Goal: Task Accomplishment & Management: Manage account settings

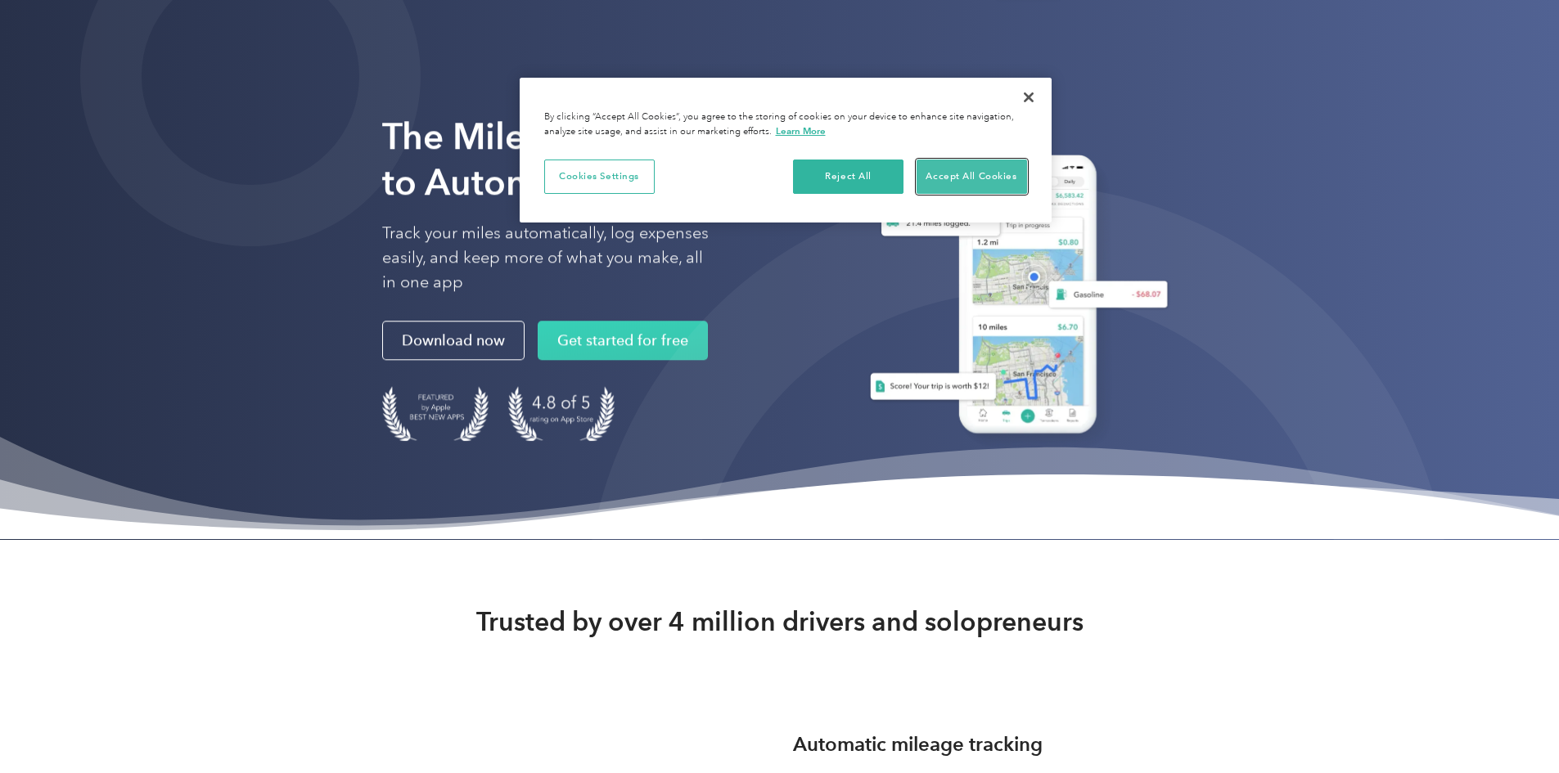
click at [972, 175] on button "Accept All Cookies" at bounding box center [972, 177] width 110 height 34
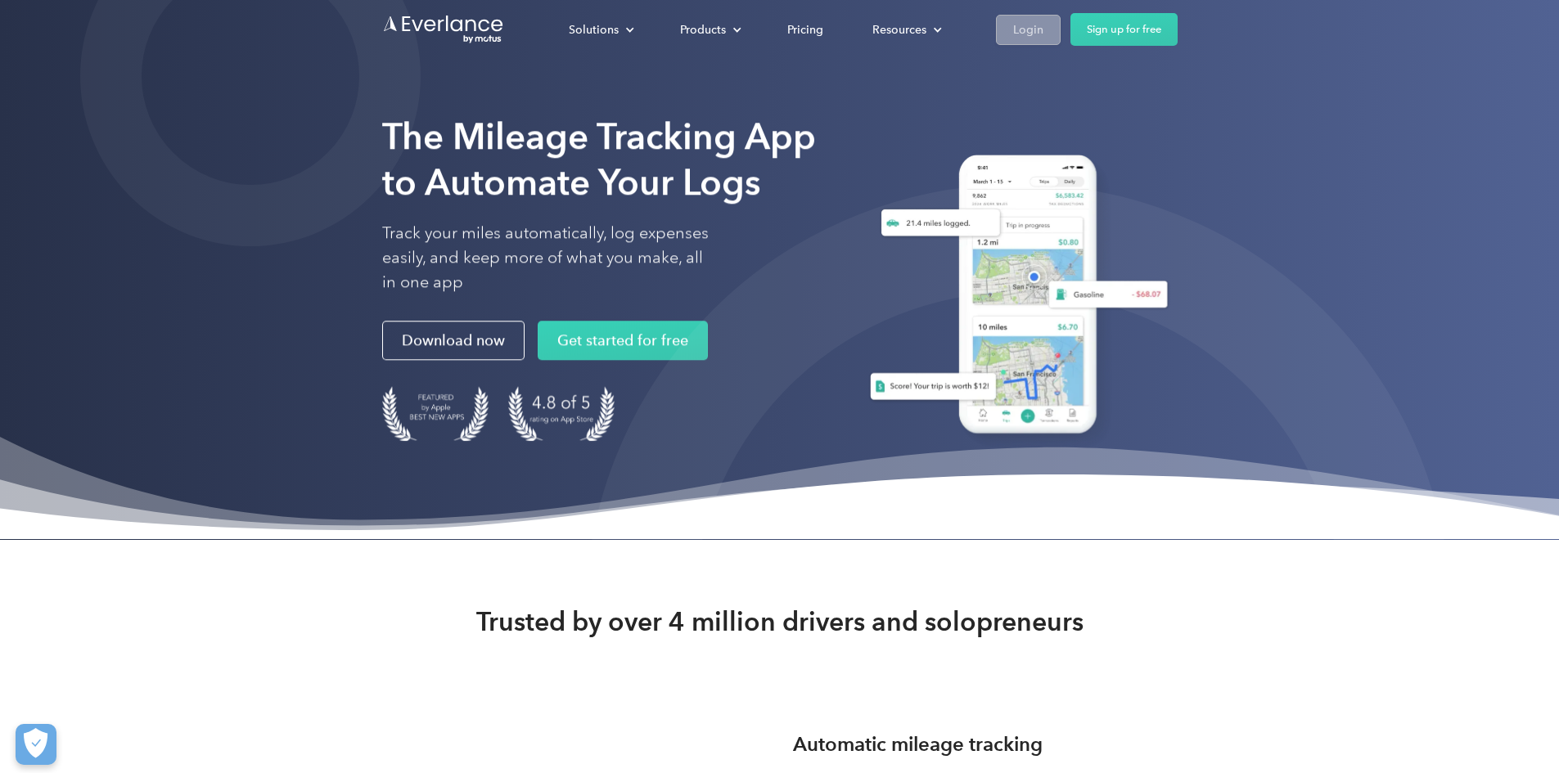
click at [1044, 29] on div "Login" at bounding box center [1028, 30] width 30 height 20
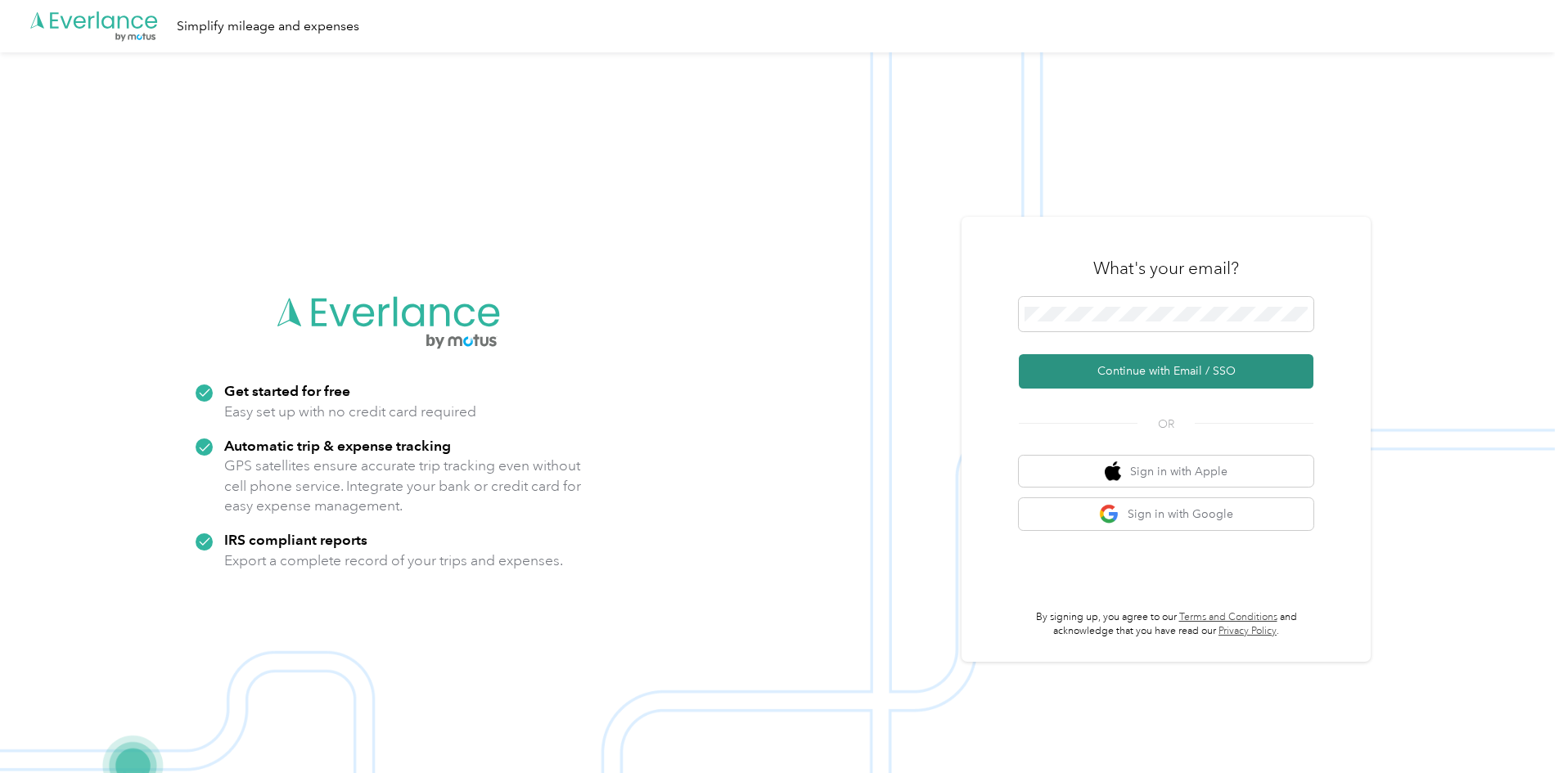
click at [1056, 367] on button "Continue with Email / SSO" at bounding box center [1166, 371] width 295 height 34
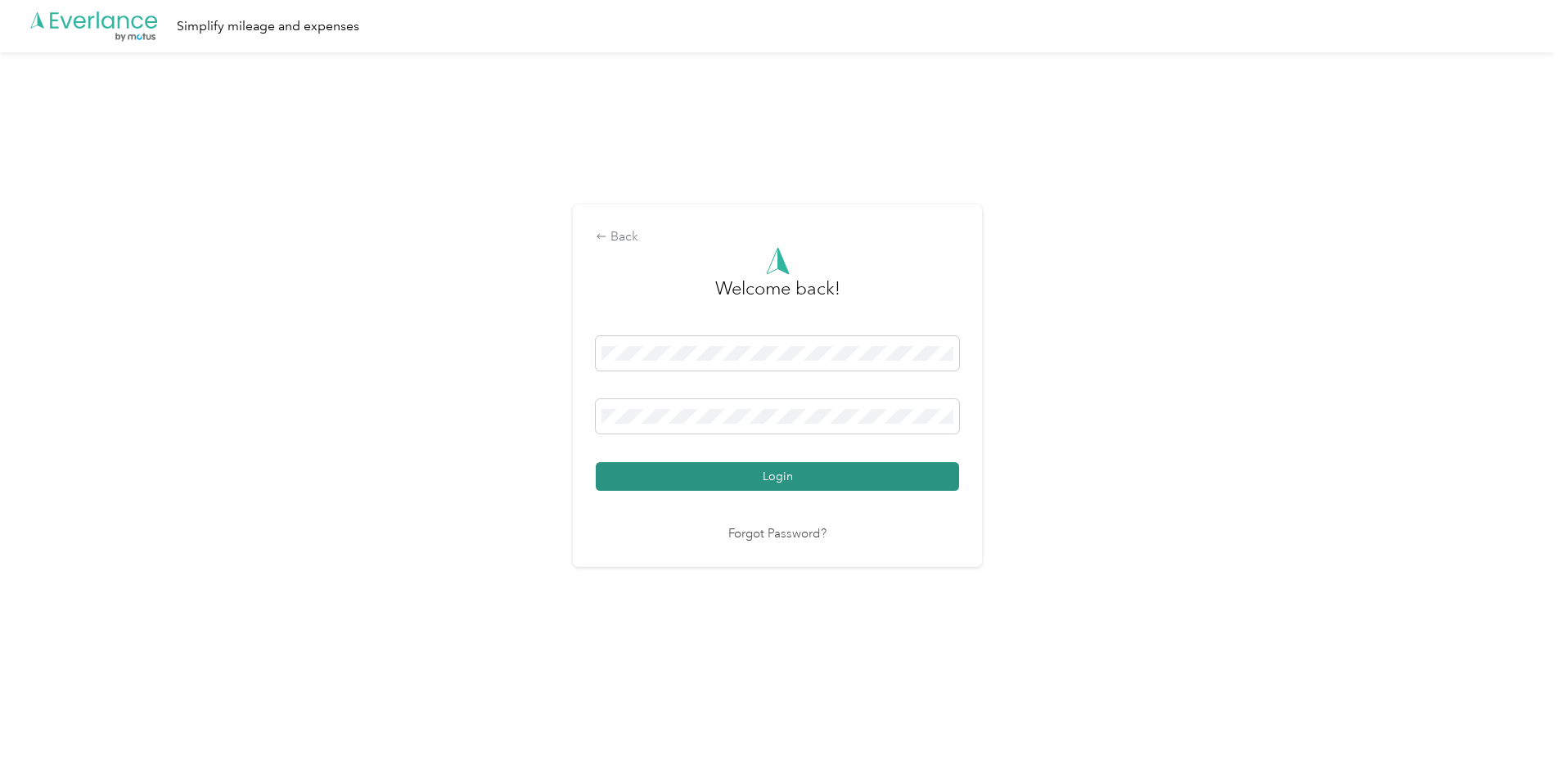
click at [859, 475] on button "Login" at bounding box center [777, 476] width 363 height 29
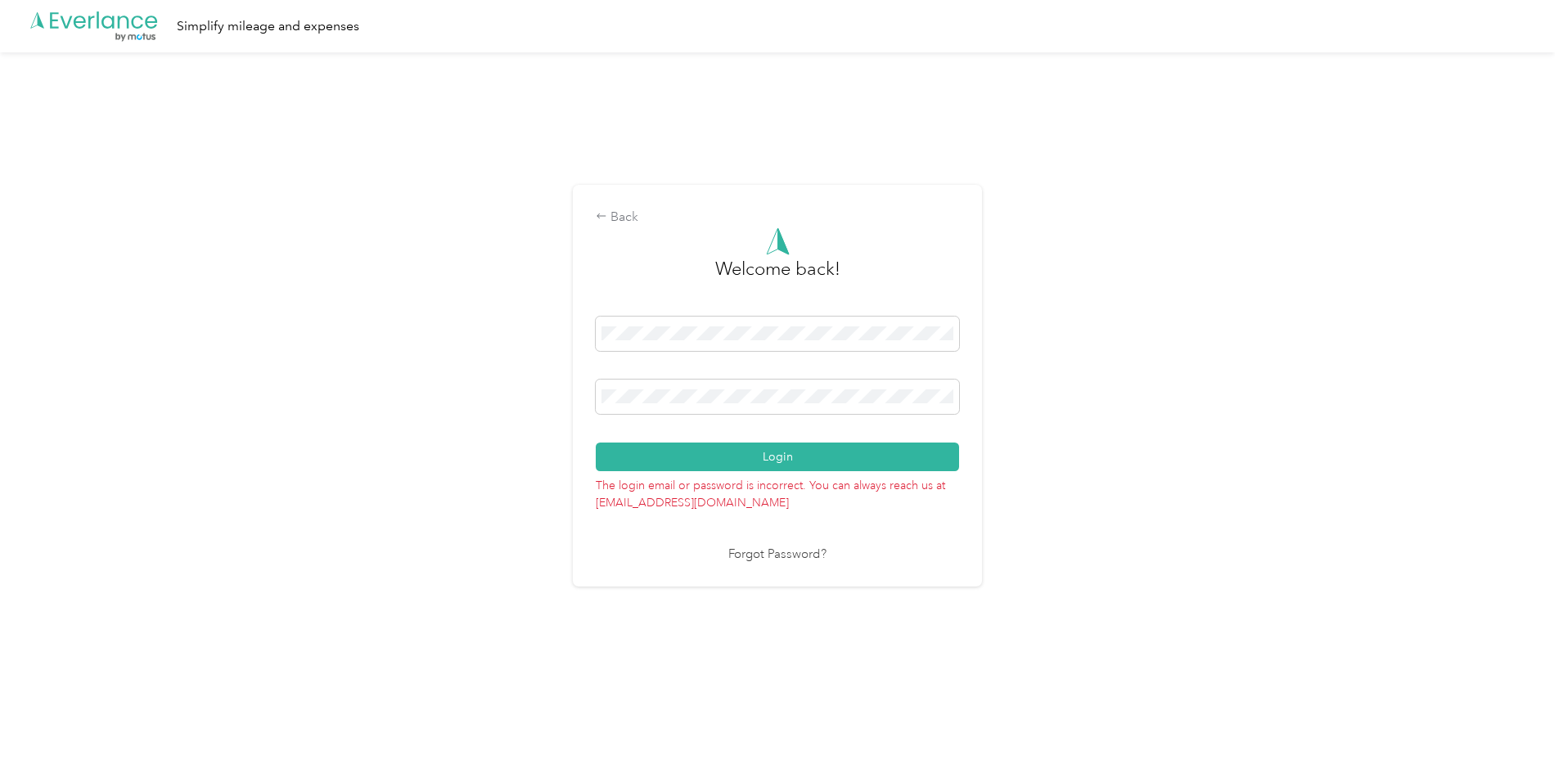
drag, startPoint x: 751, startPoint y: 408, endPoint x: 593, endPoint y: 394, distance: 158.6
click at [593, 394] on div "Back Welcome back! Login The login email or password is incorrect. You can alwa…" at bounding box center [777, 386] width 409 height 402
click at [510, 393] on div "Back Welcome back! Login The login email or password is incorrect. You can alwa…" at bounding box center [777, 392] width 1555 height 681
click at [929, 467] on button "Login" at bounding box center [777, 457] width 363 height 29
click at [515, 395] on div "Back Welcome back! Login The login email or password is incorrect. You can alwa…" at bounding box center [777, 392] width 1555 height 681
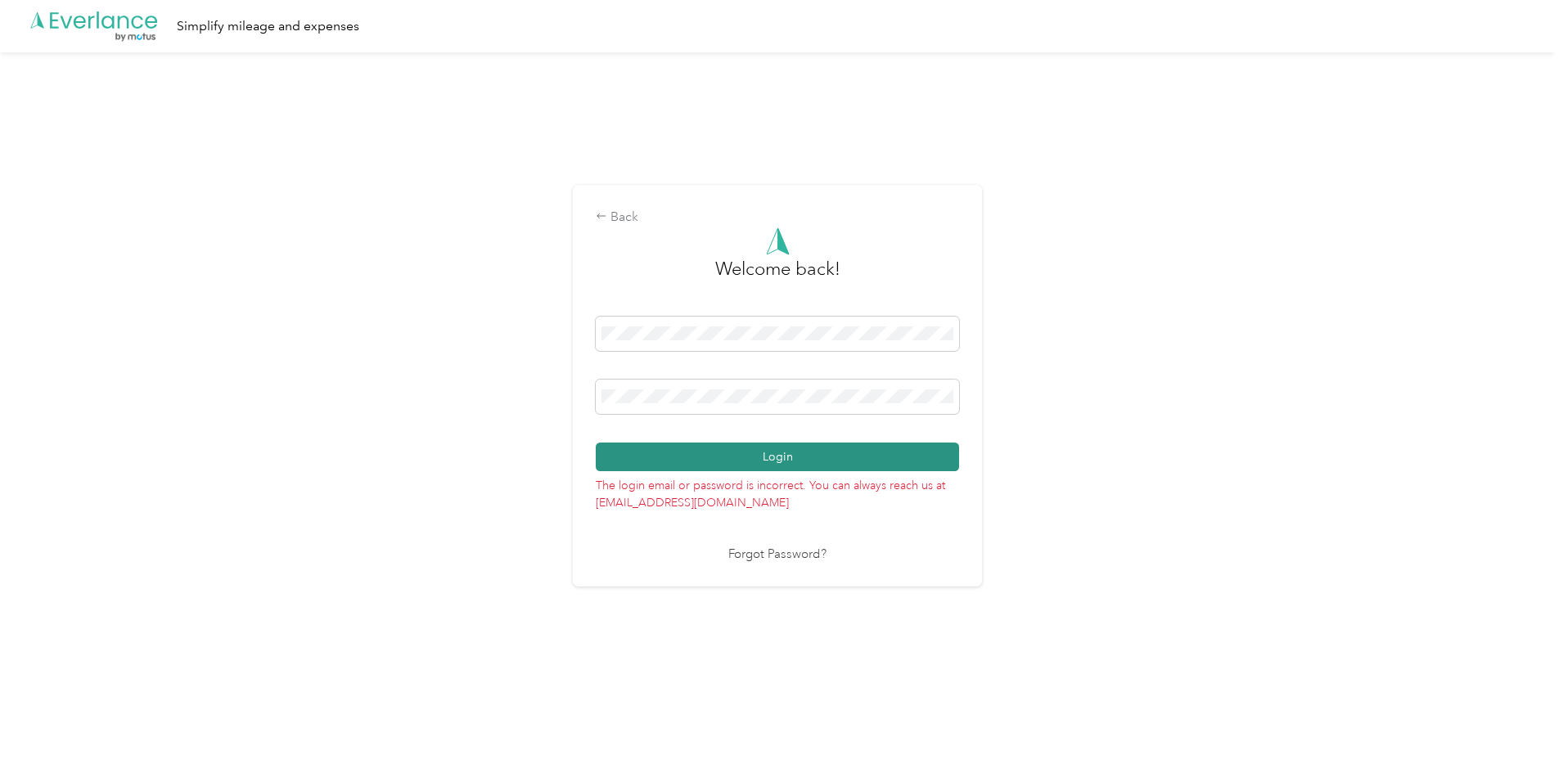
click at [760, 466] on button "Login" at bounding box center [777, 457] width 363 height 29
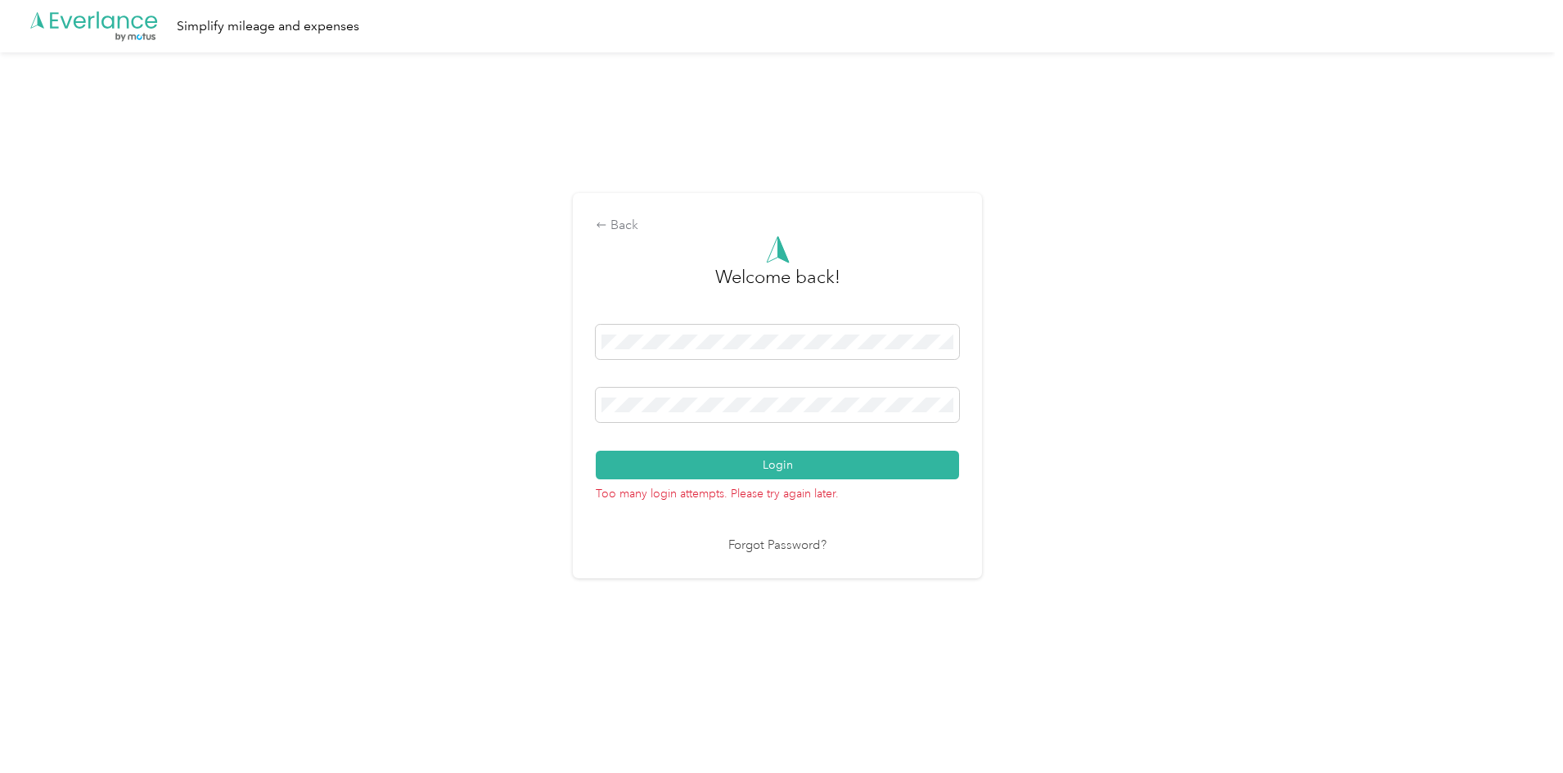
click at [1143, 416] on div "Back Welcome back! Login Too many login attempts. Please try again later. Forgo…" at bounding box center [777, 392] width 1555 height 681
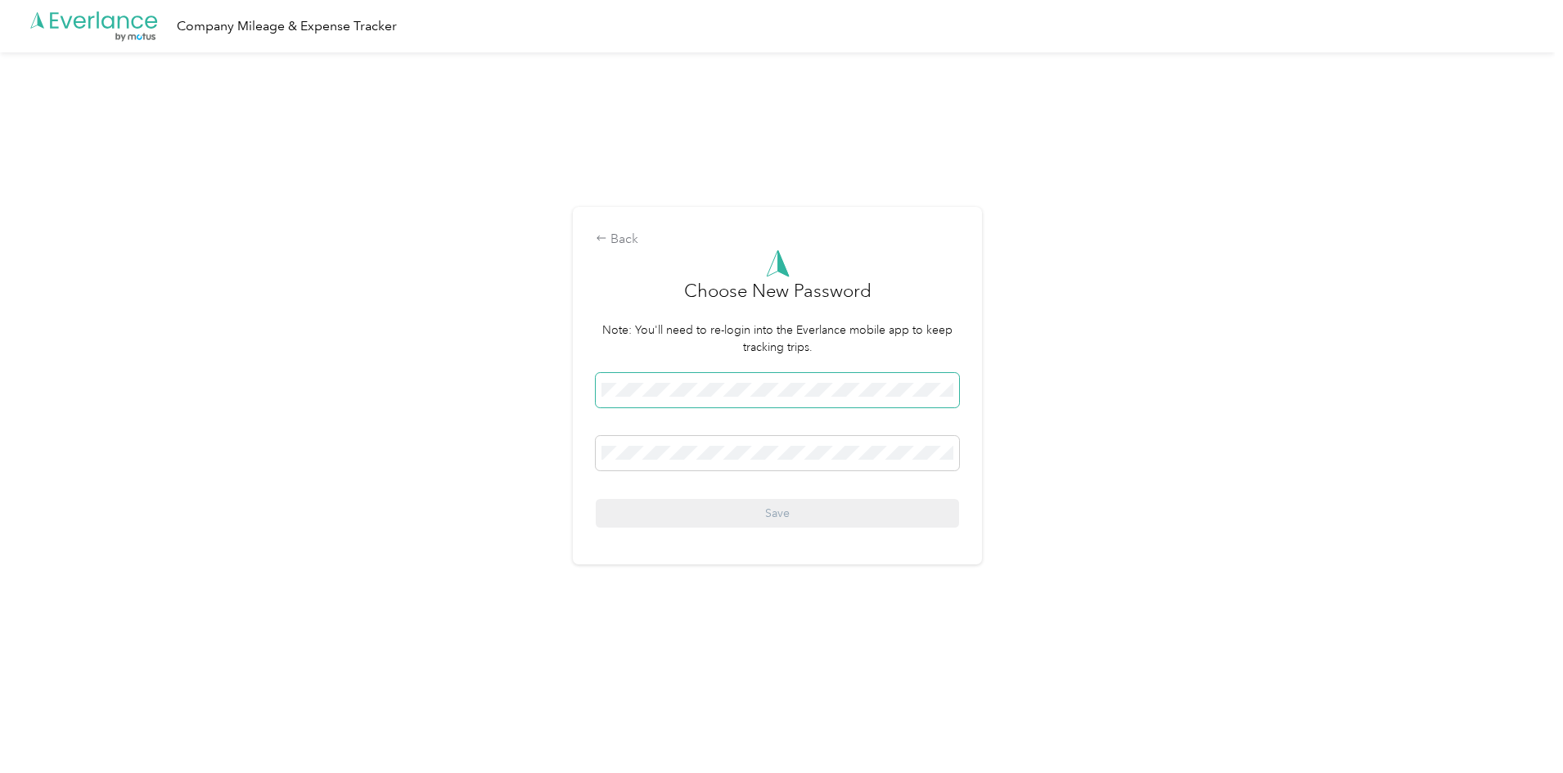
click at [731, 405] on span at bounding box center [777, 390] width 363 height 34
click at [1235, 372] on div "Back Choose New Password Note: You'll need to re-login into the Everlance mobil…" at bounding box center [777, 392] width 1555 height 681
click at [748, 372] on form "Choose New Password Note: You'll need to re-login into the Everlance mobile app…" at bounding box center [777, 389] width 363 height 278
click at [852, 444] on span at bounding box center [777, 453] width 363 height 34
click at [831, 462] on span at bounding box center [777, 453] width 363 height 34
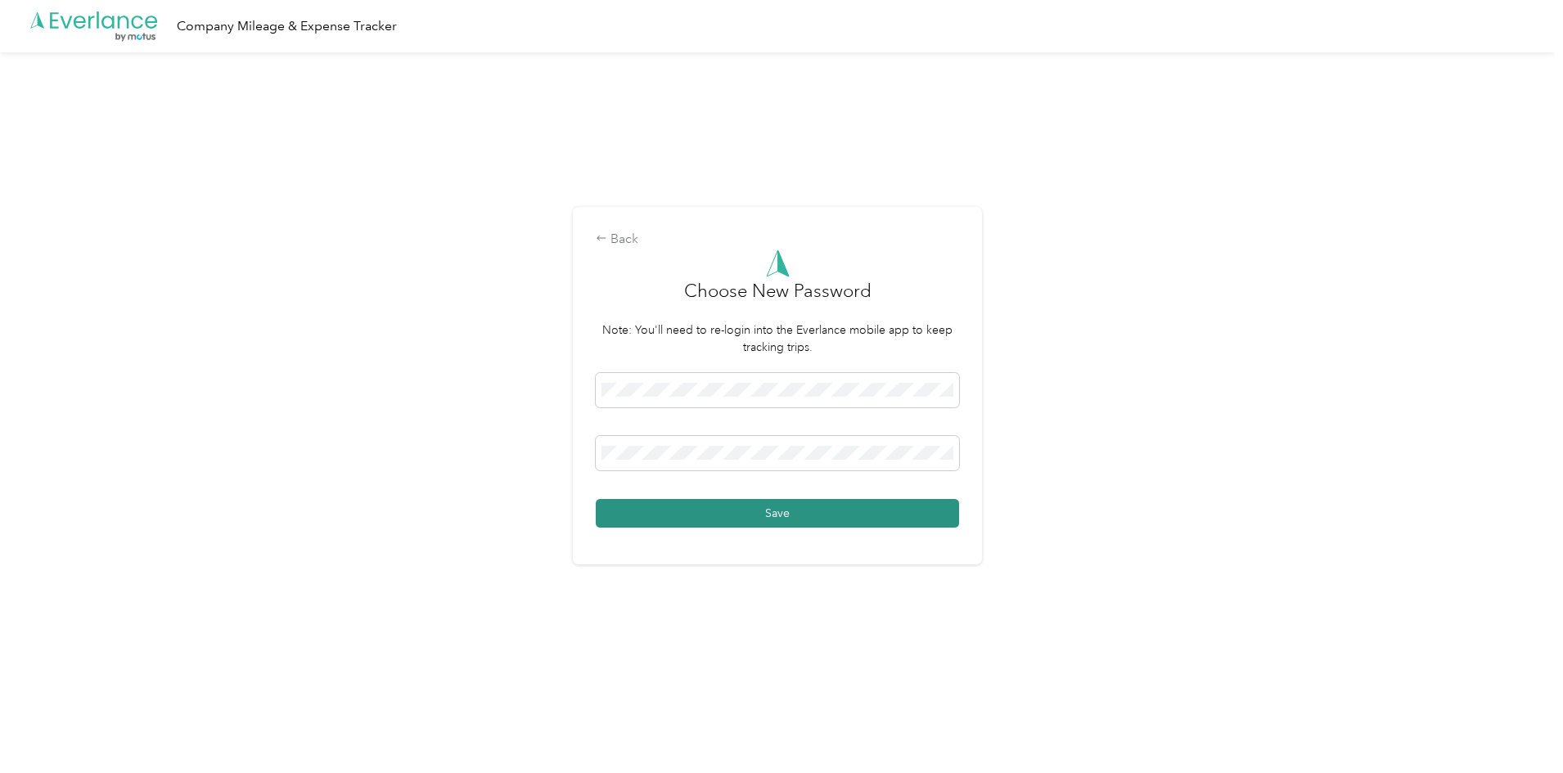
click at [842, 506] on button "Save" at bounding box center [777, 513] width 363 height 29
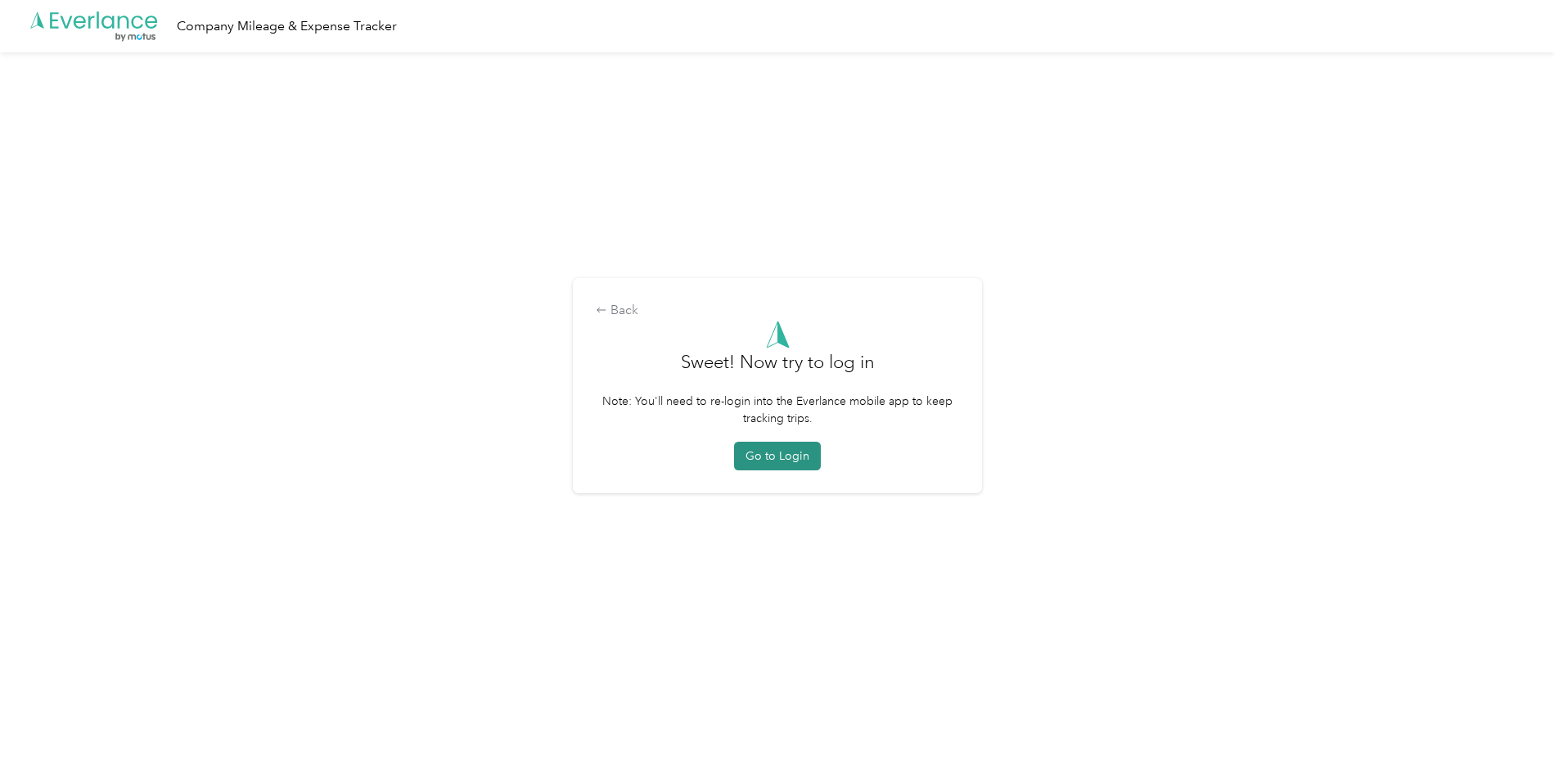
click at [799, 458] on button "Go to Login" at bounding box center [777, 456] width 87 height 29
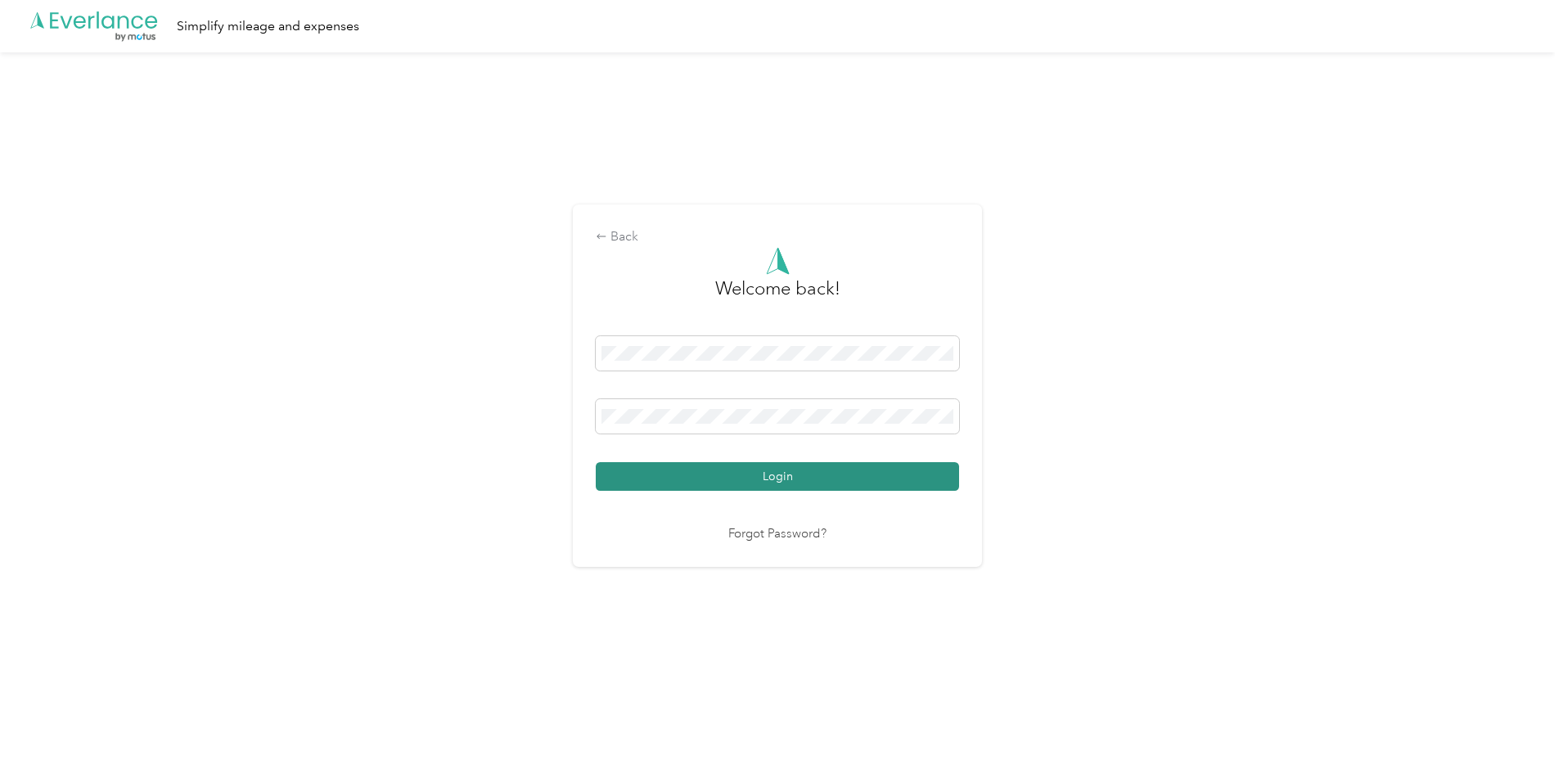
click at [917, 476] on button "Login" at bounding box center [777, 476] width 363 height 29
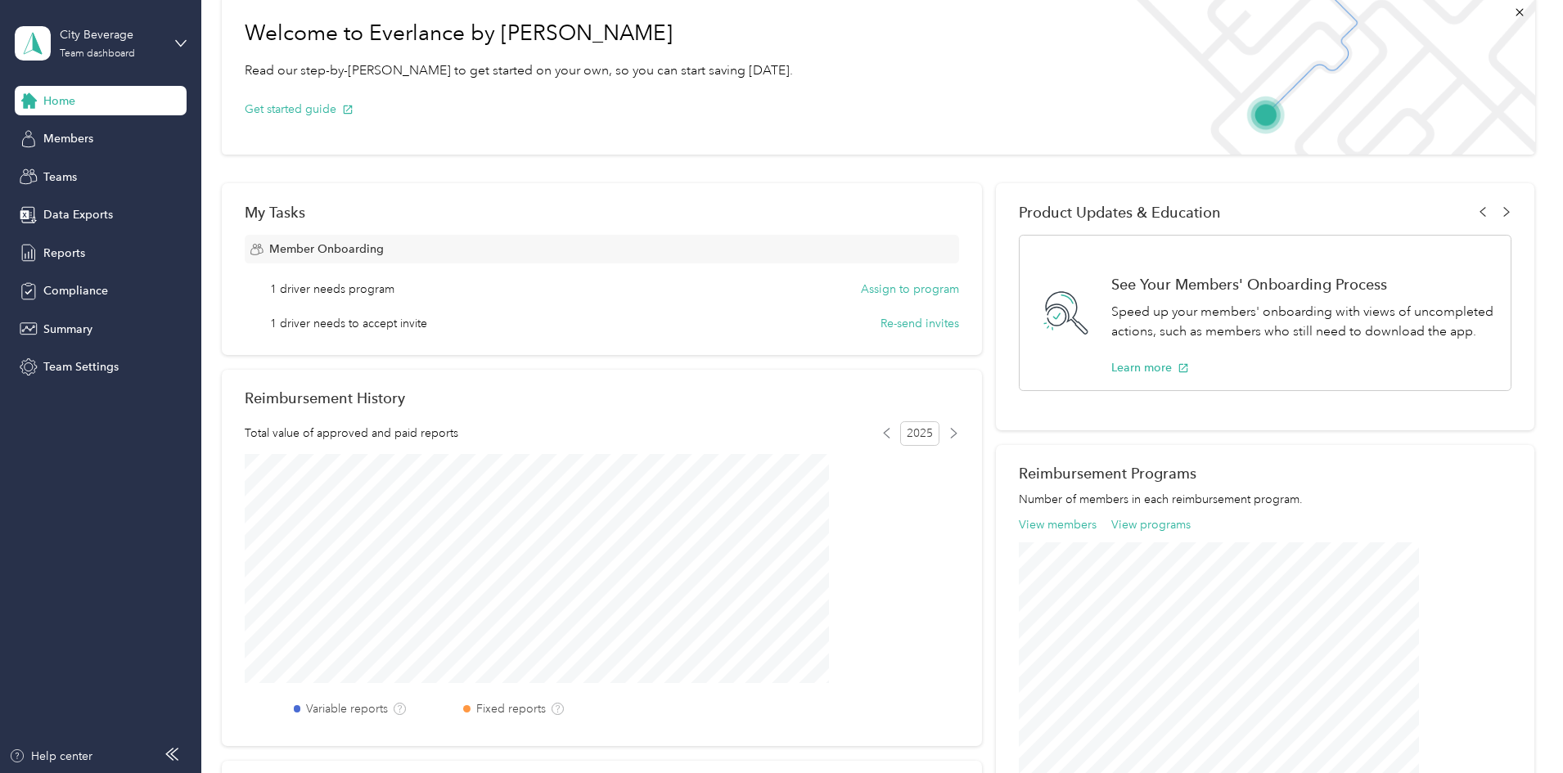
scroll to position [82, 0]
click at [888, 294] on button "Assign to program" at bounding box center [910, 293] width 98 height 17
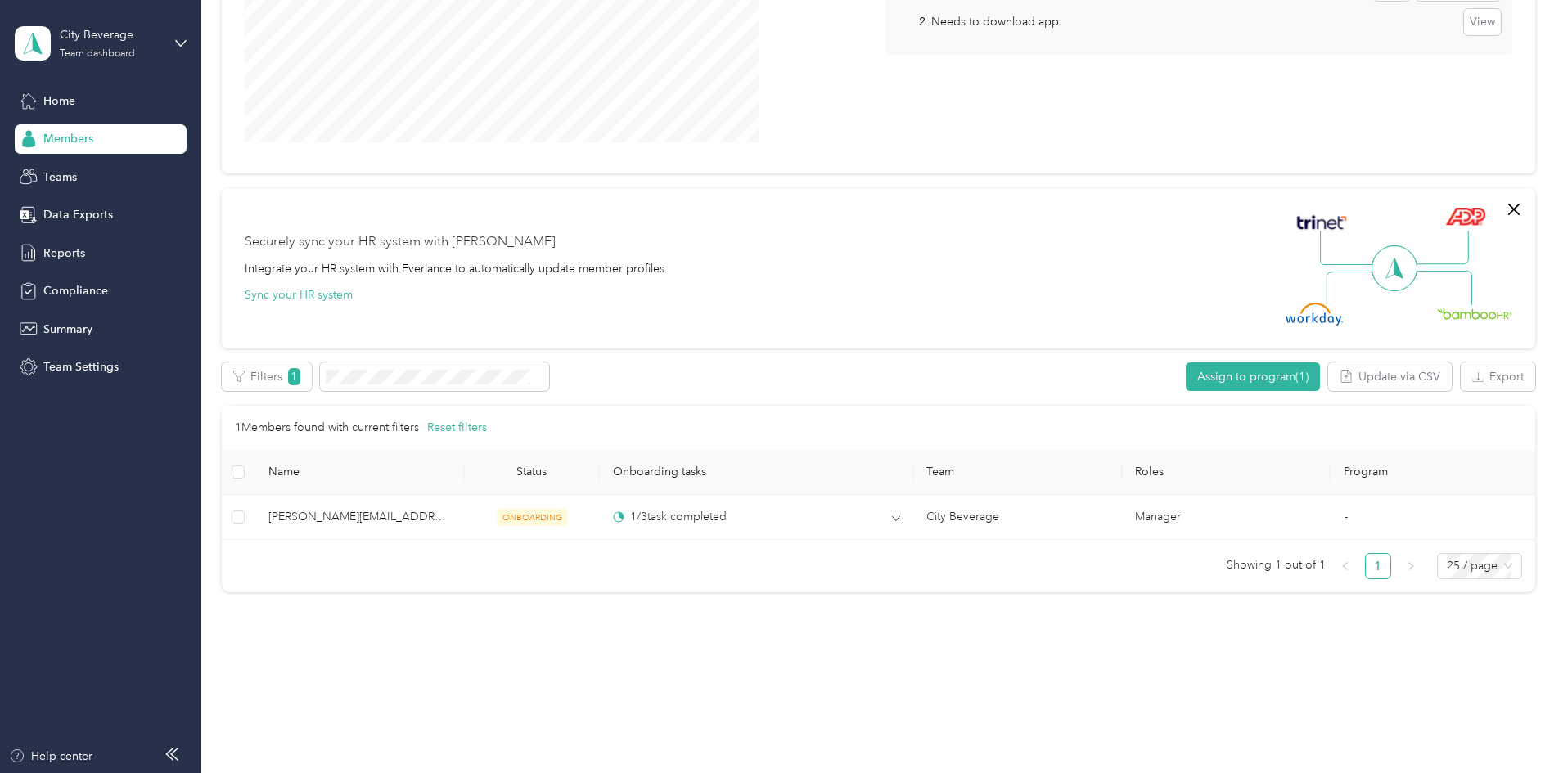
scroll to position [295, 0]
click at [72, 103] on span "Home" at bounding box center [59, 100] width 32 height 17
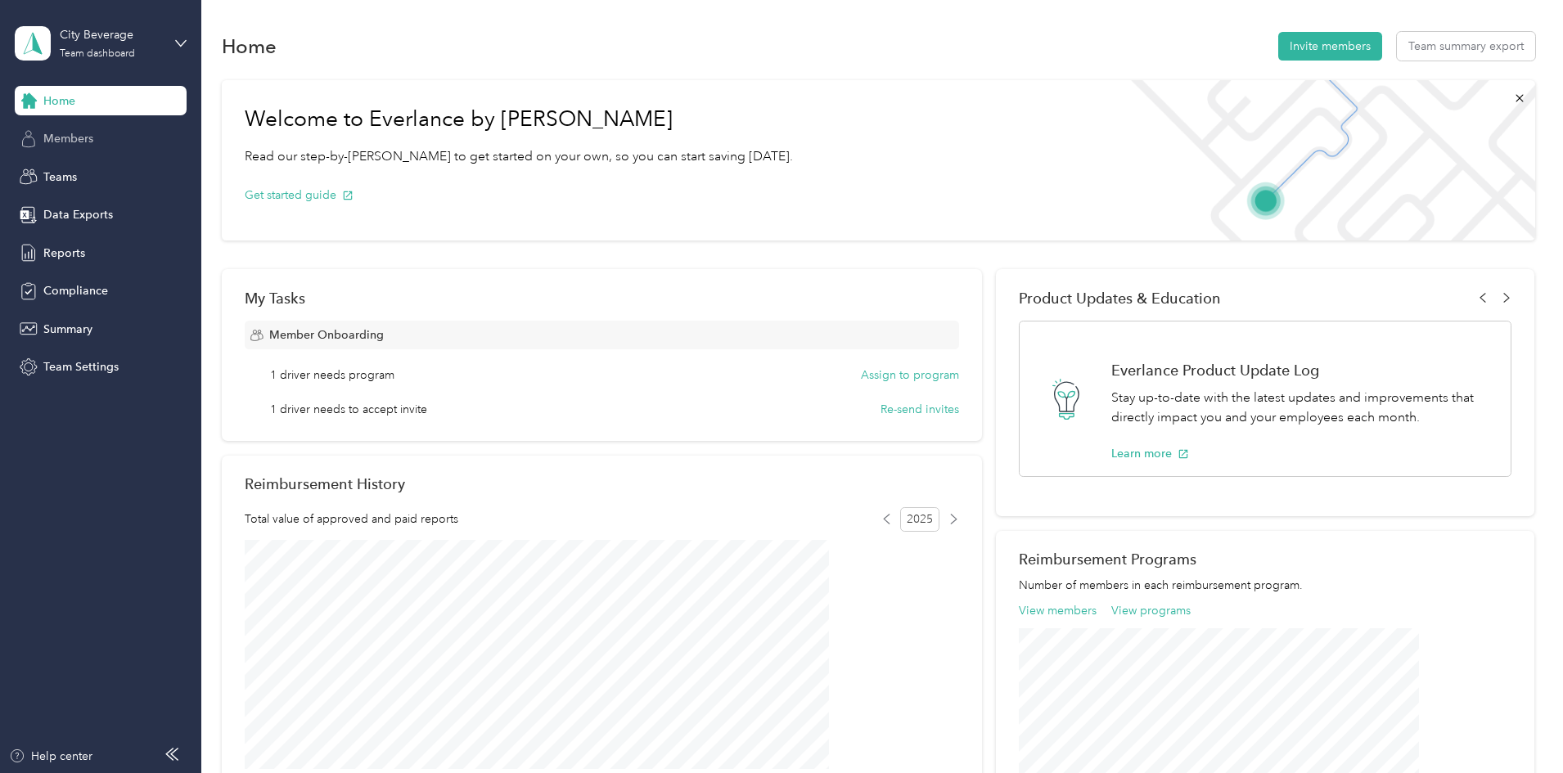
click at [74, 137] on span "Members" at bounding box center [68, 138] width 50 height 17
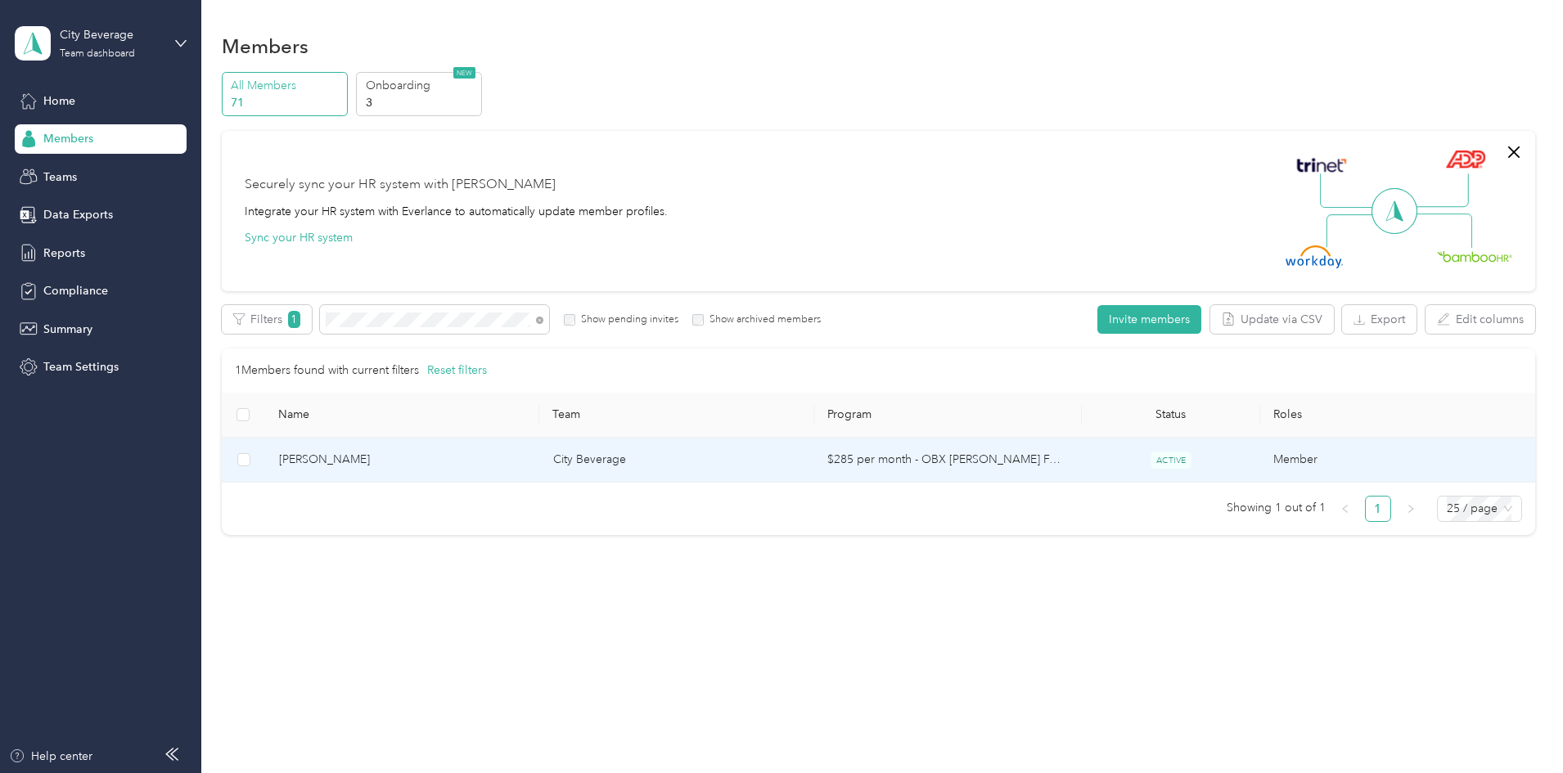
click at [603, 467] on td "City Beverage" at bounding box center [677, 460] width 274 height 45
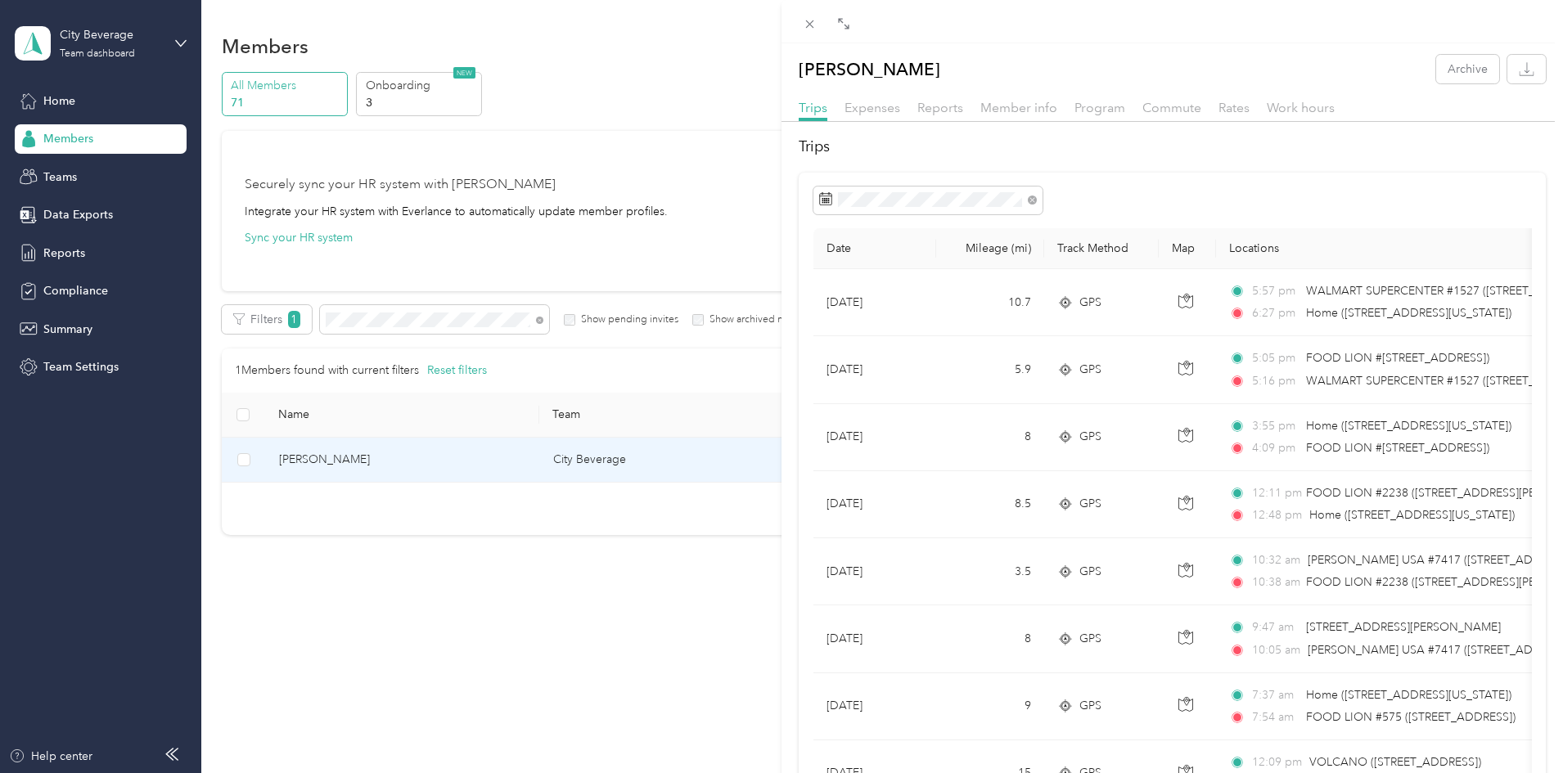
click at [1284, 250] on th "Locations" at bounding box center [1404, 248] width 377 height 41
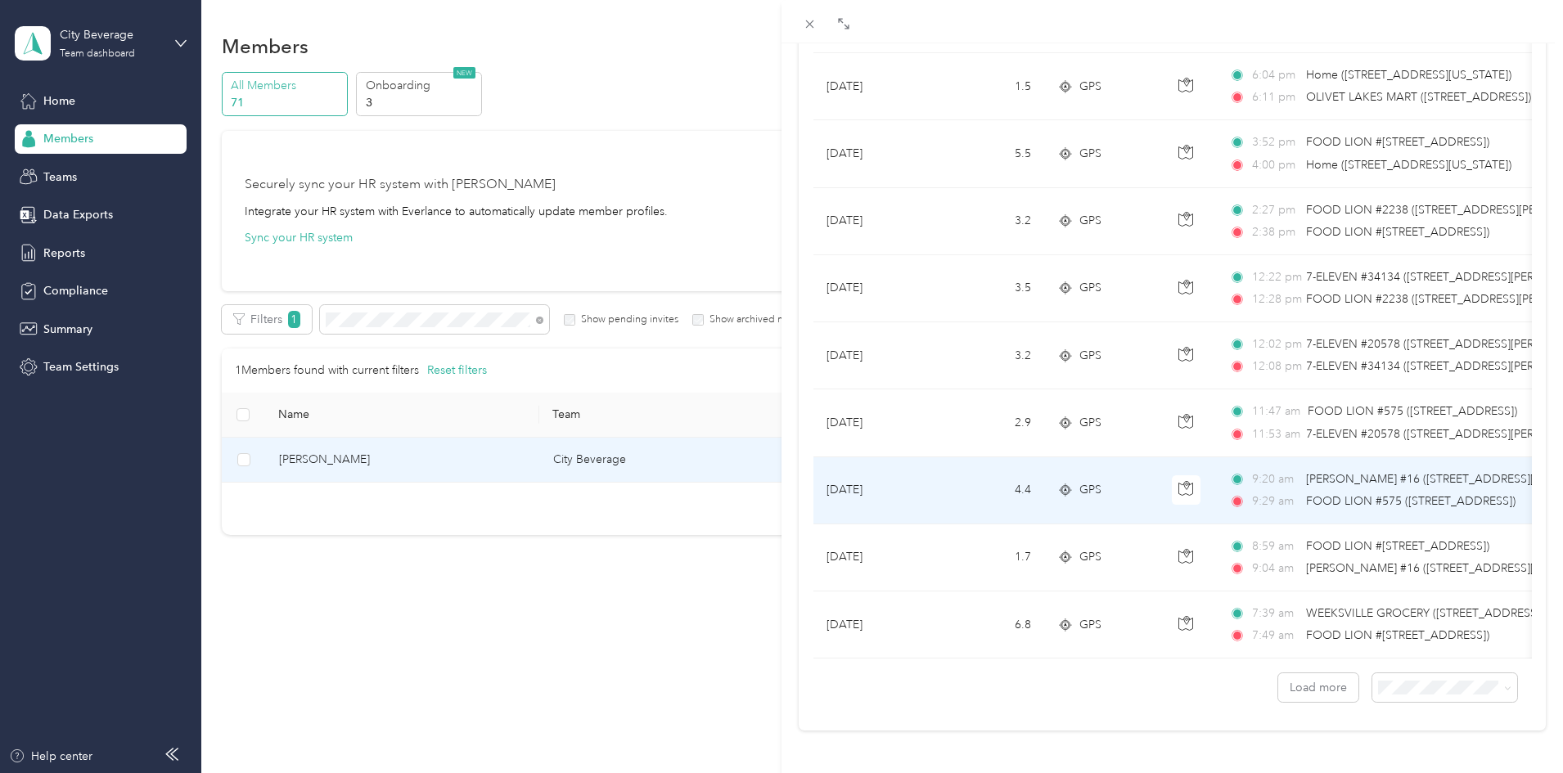
scroll to position [1318, 0]
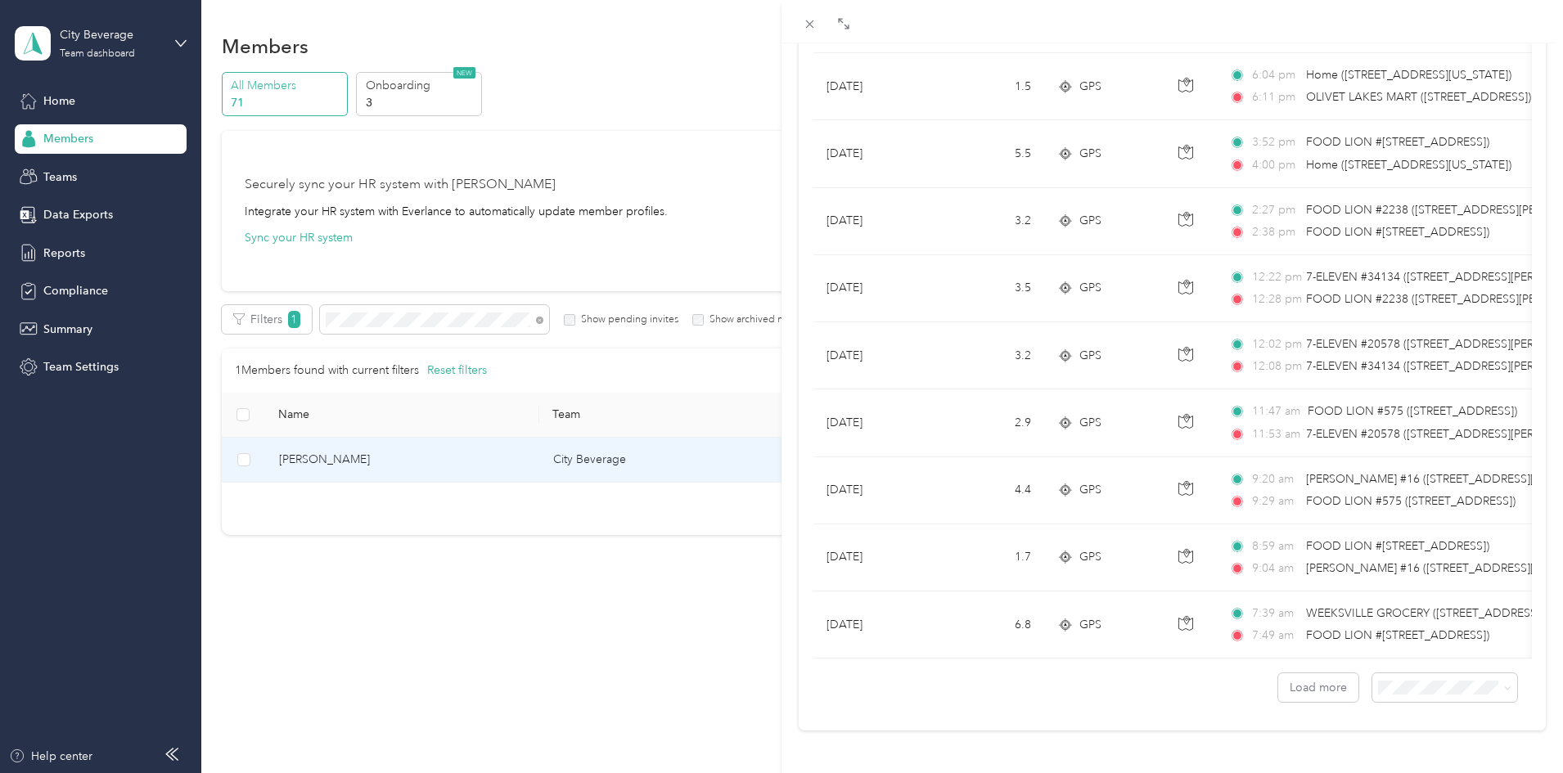
click at [1435, 638] on span "100 per load" at bounding box center [1405, 645] width 67 height 14
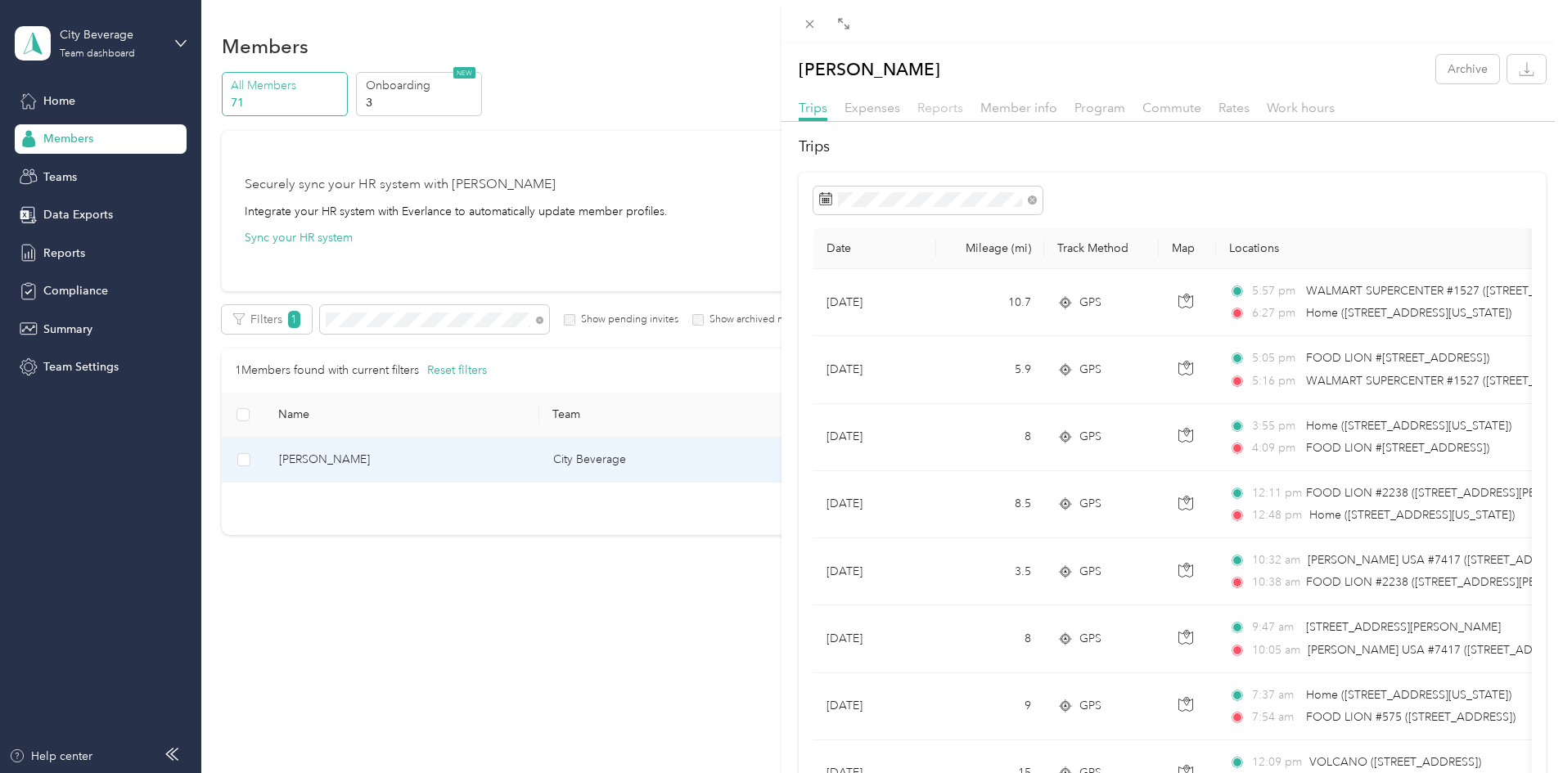
click at [941, 108] on span "Reports" at bounding box center [941, 108] width 46 height 16
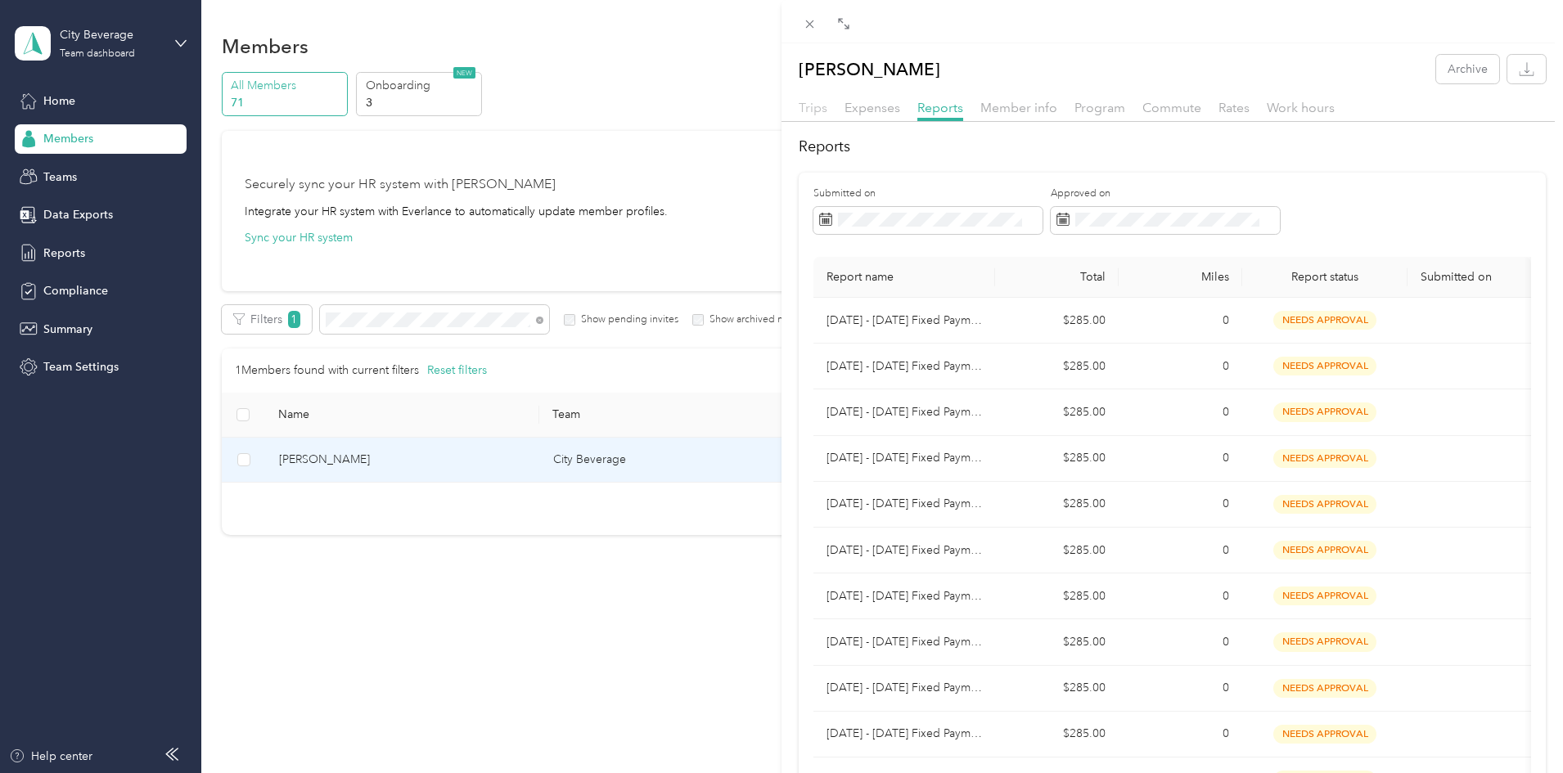
click at [812, 106] on span "Trips" at bounding box center [813, 108] width 29 height 16
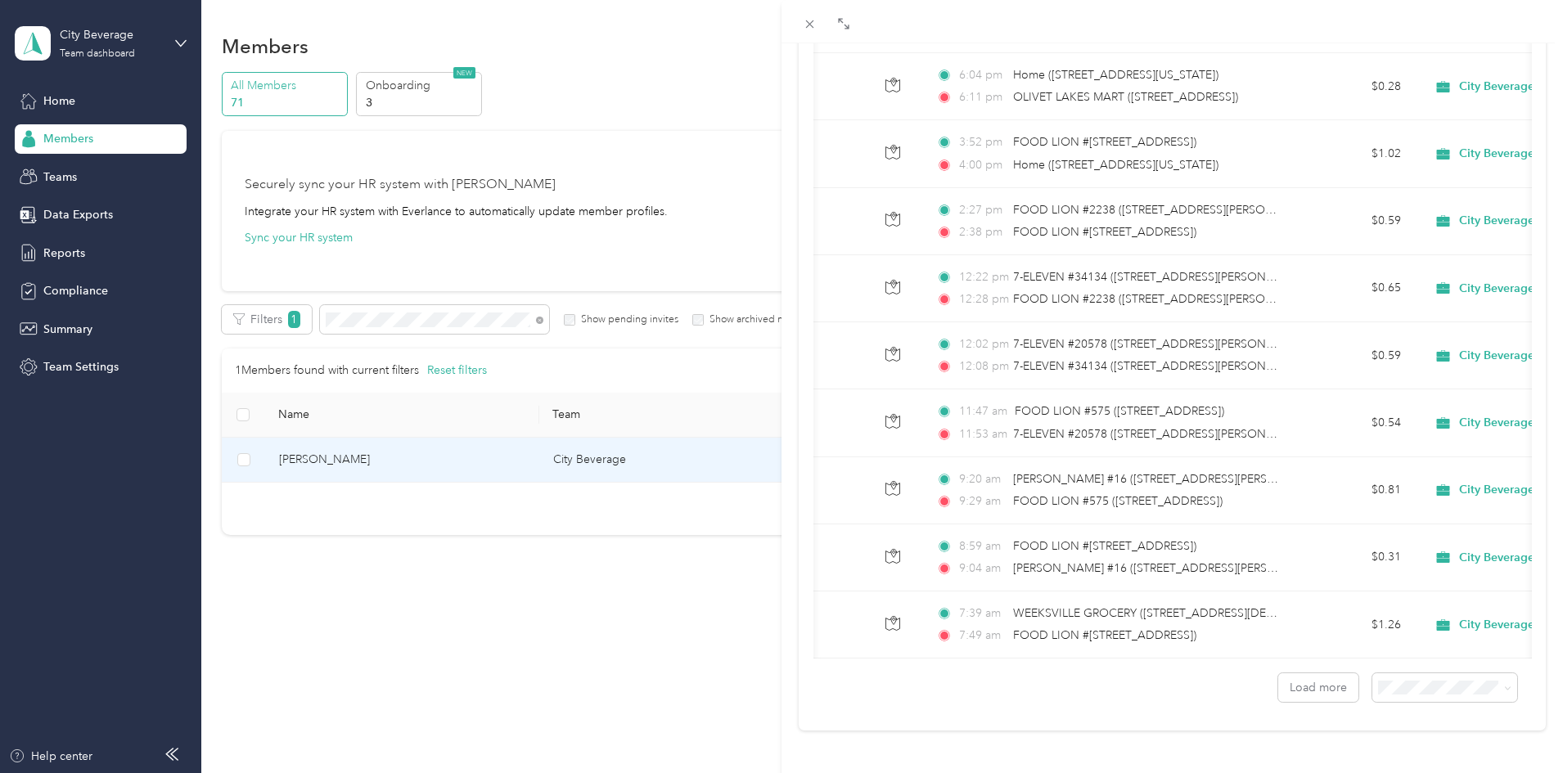
scroll to position [0, 326]
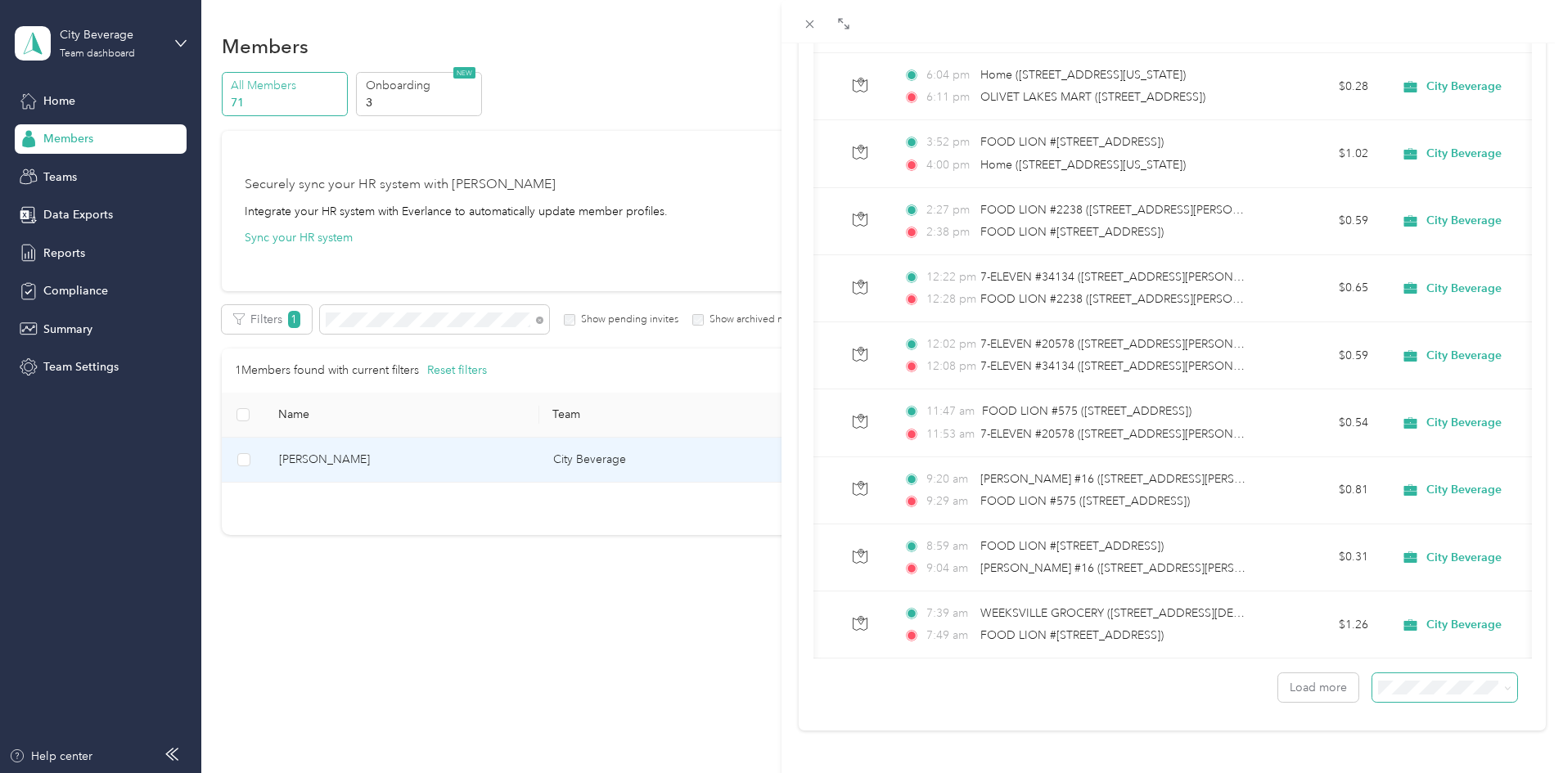
click at [1471, 696] on span at bounding box center [1445, 688] width 145 height 29
click at [1439, 650] on div "100 per load" at bounding box center [1433, 653] width 122 height 17
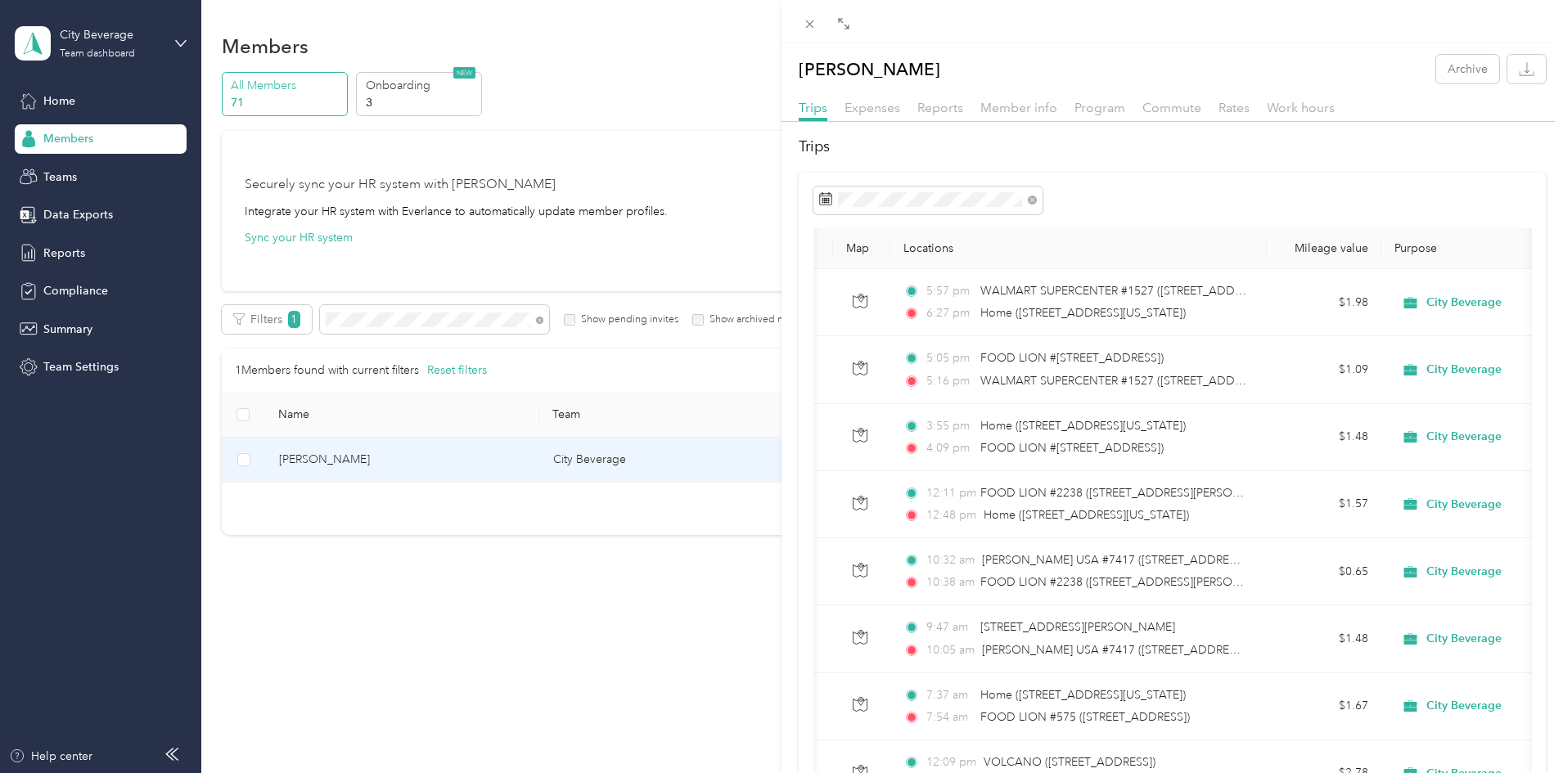
click at [930, 250] on th "Locations" at bounding box center [1079, 248] width 377 height 41
click at [941, 105] on span "Reports" at bounding box center [941, 108] width 46 height 16
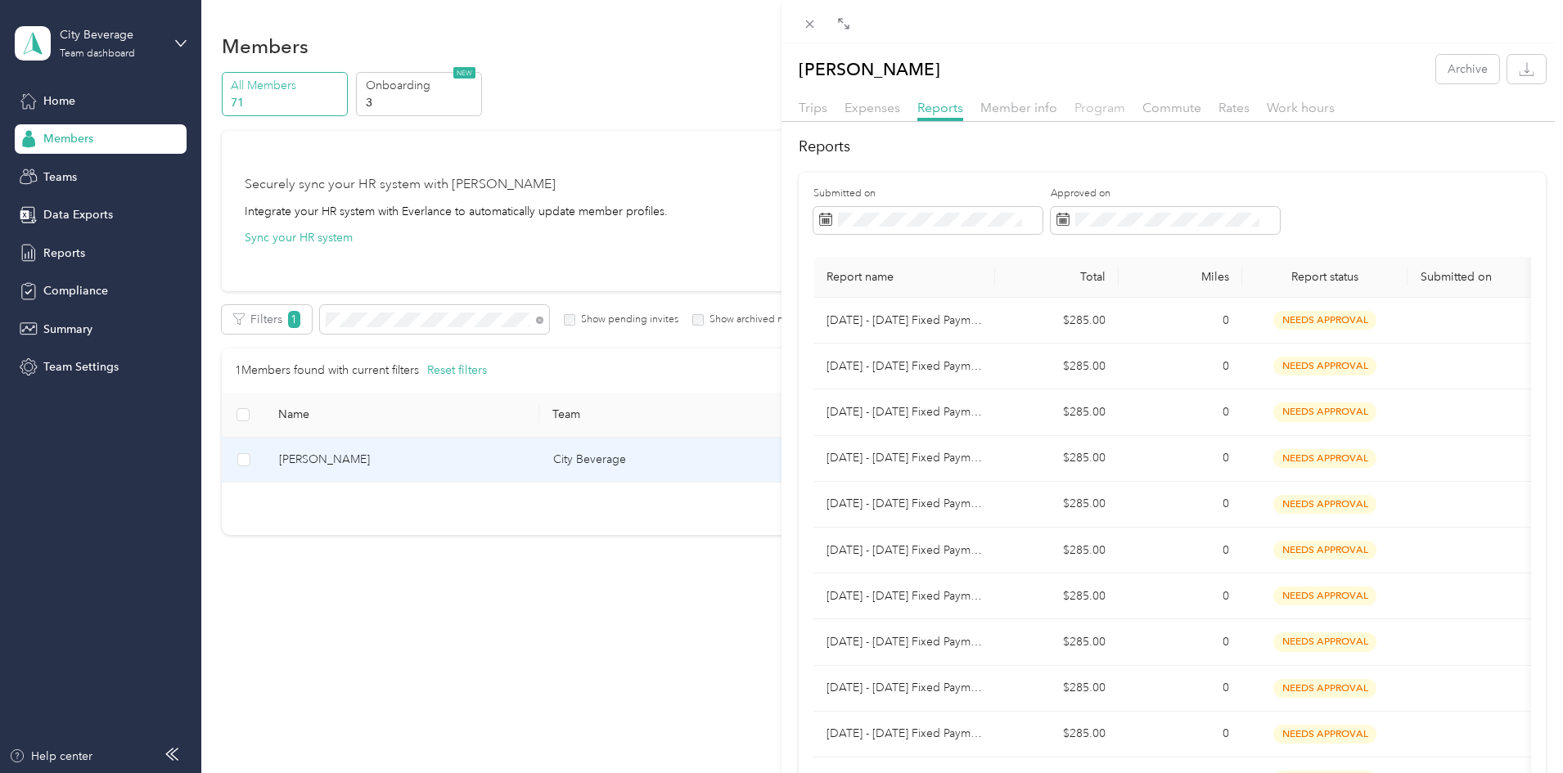
click at [1096, 105] on span "Program" at bounding box center [1100, 108] width 51 height 16
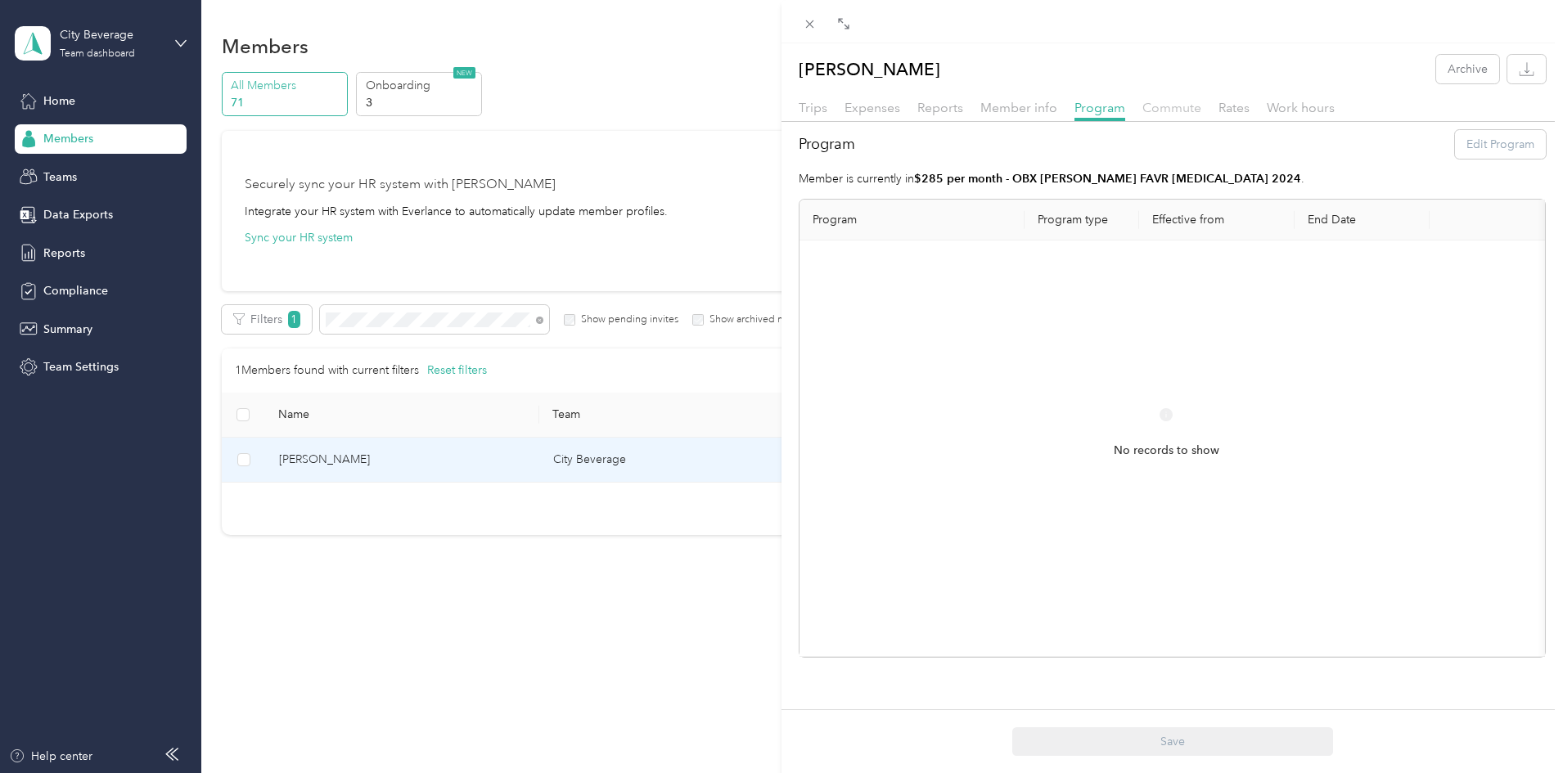
click at [1181, 104] on span "Commute" at bounding box center [1172, 108] width 59 height 16
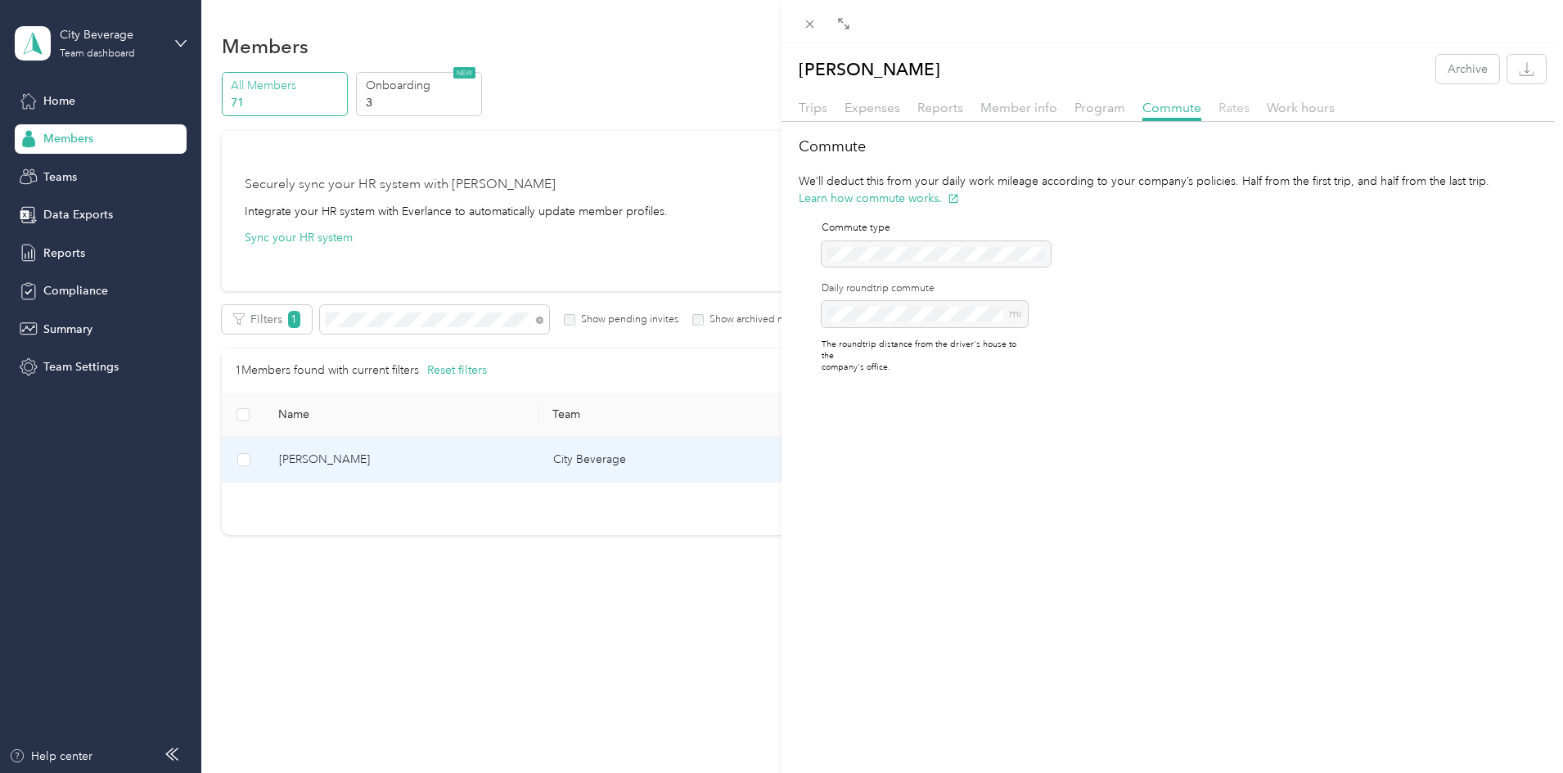
click at [1243, 106] on span "Rates" at bounding box center [1234, 108] width 31 height 16
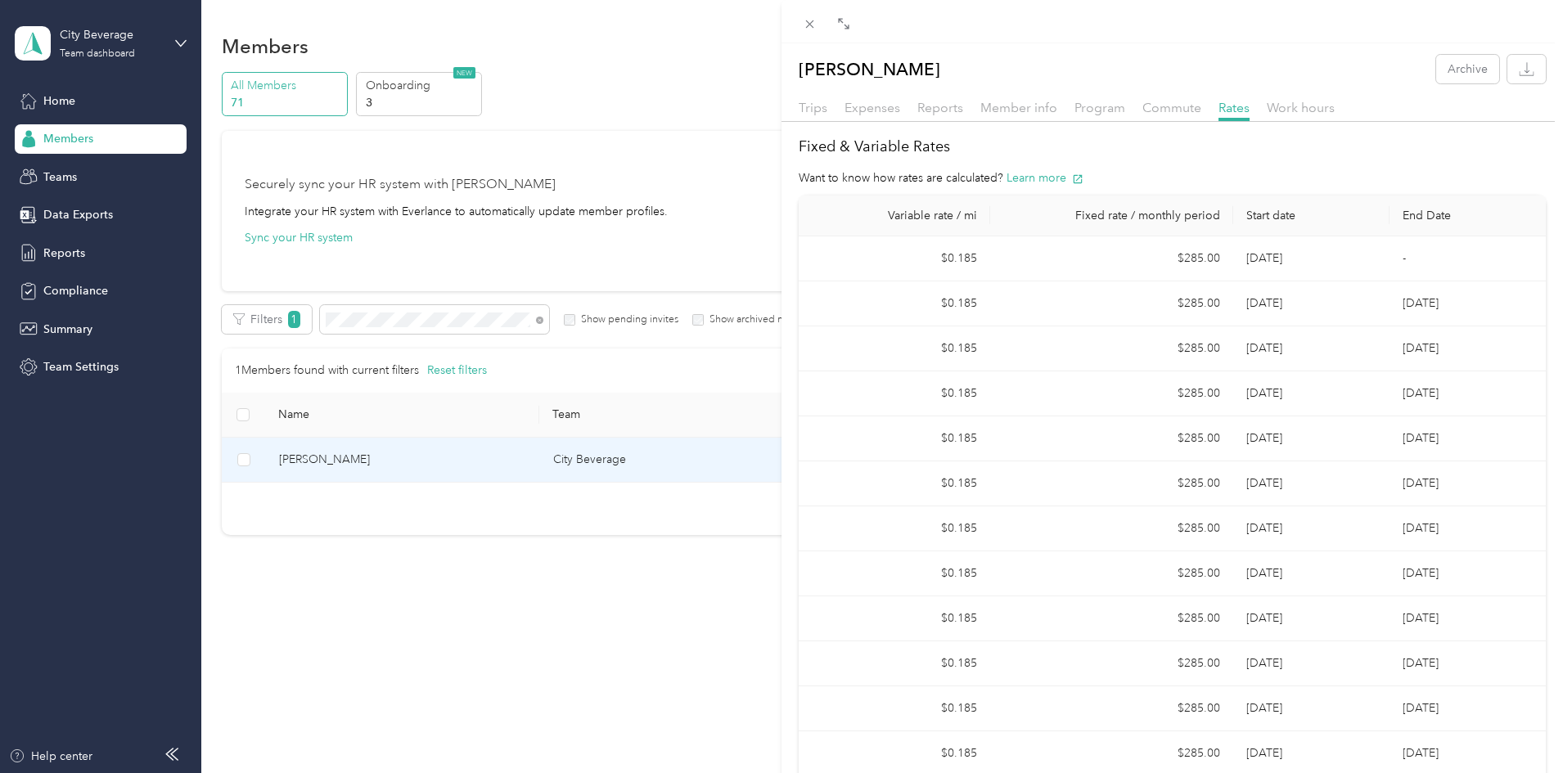
click at [827, 104] on div "Trips" at bounding box center [813, 108] width 29 height 20
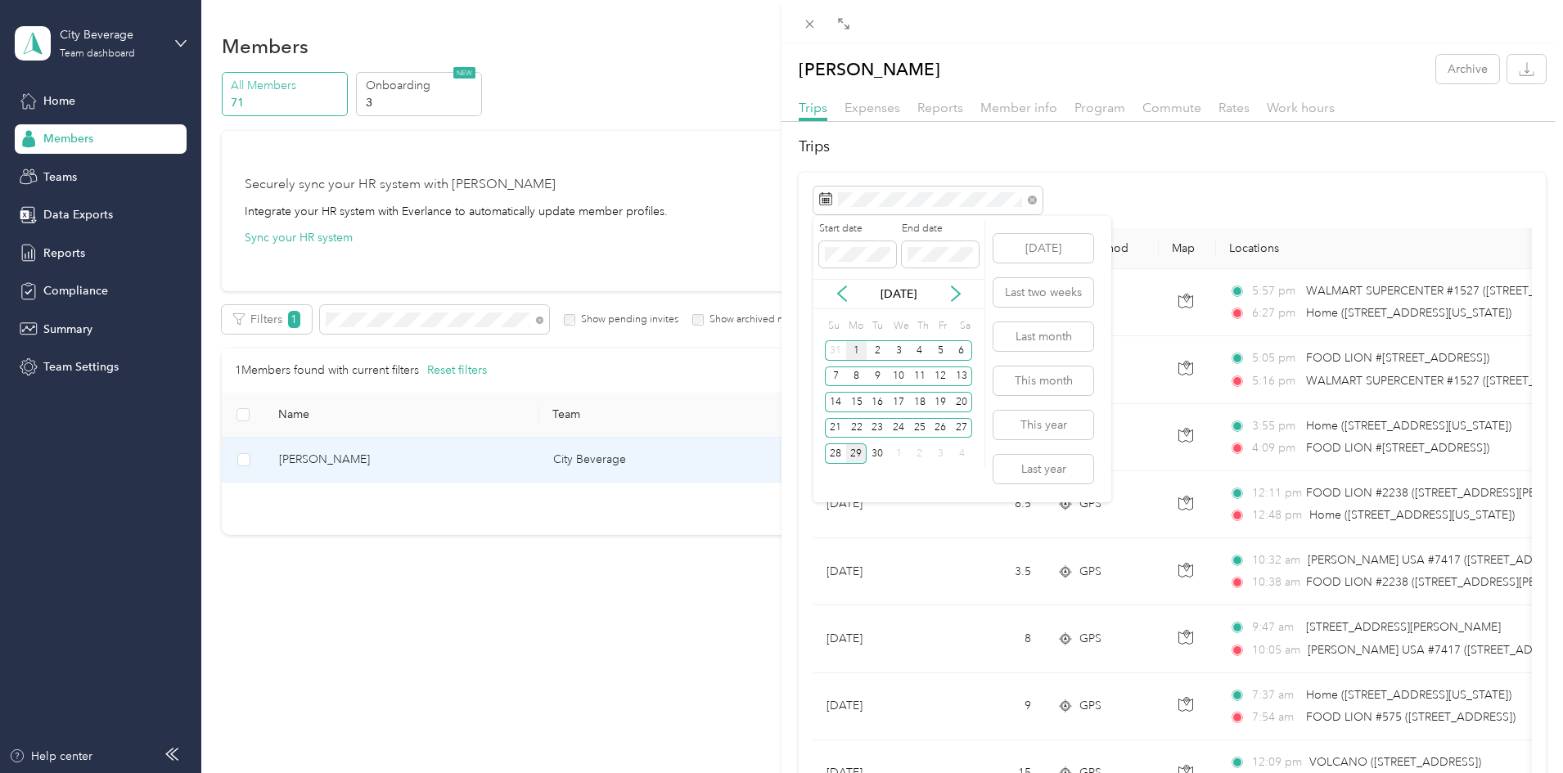
click at [855, 349] on div "1" at bounding box center [856, 350] width 21 height 20
click at [856, 453] on div "29" at bounding box center [856, 454] width 21 height 20
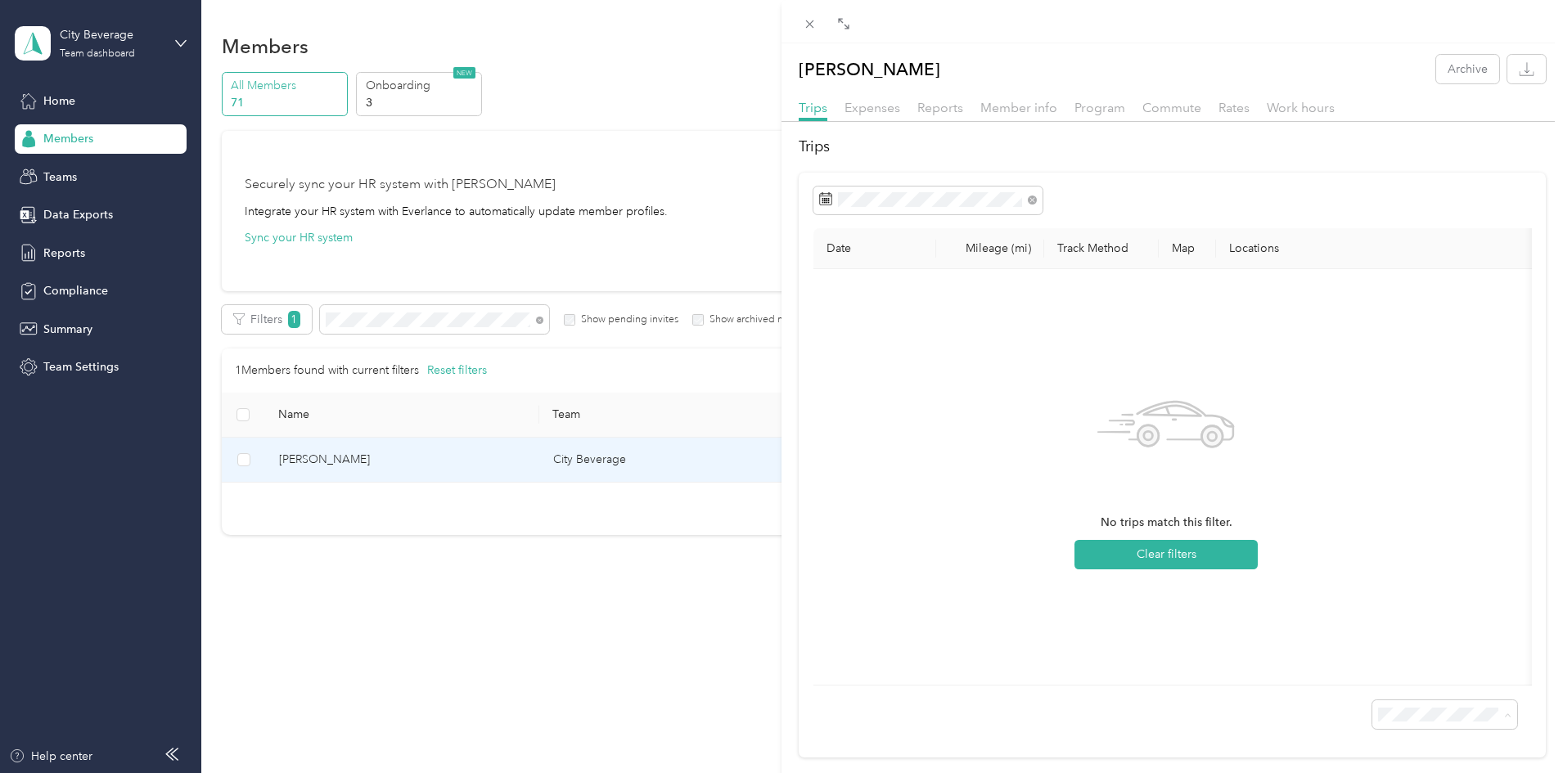
click at [1429, 693] on span "100 per load" at bounding box center [1405, 697] width 67 height 14
click at [480, 107] on div "Jeffery W. Marshall Archive Trips Expenses Reports Member info Program Commute …" at bounding box center [781, 386] width 1563 height 773
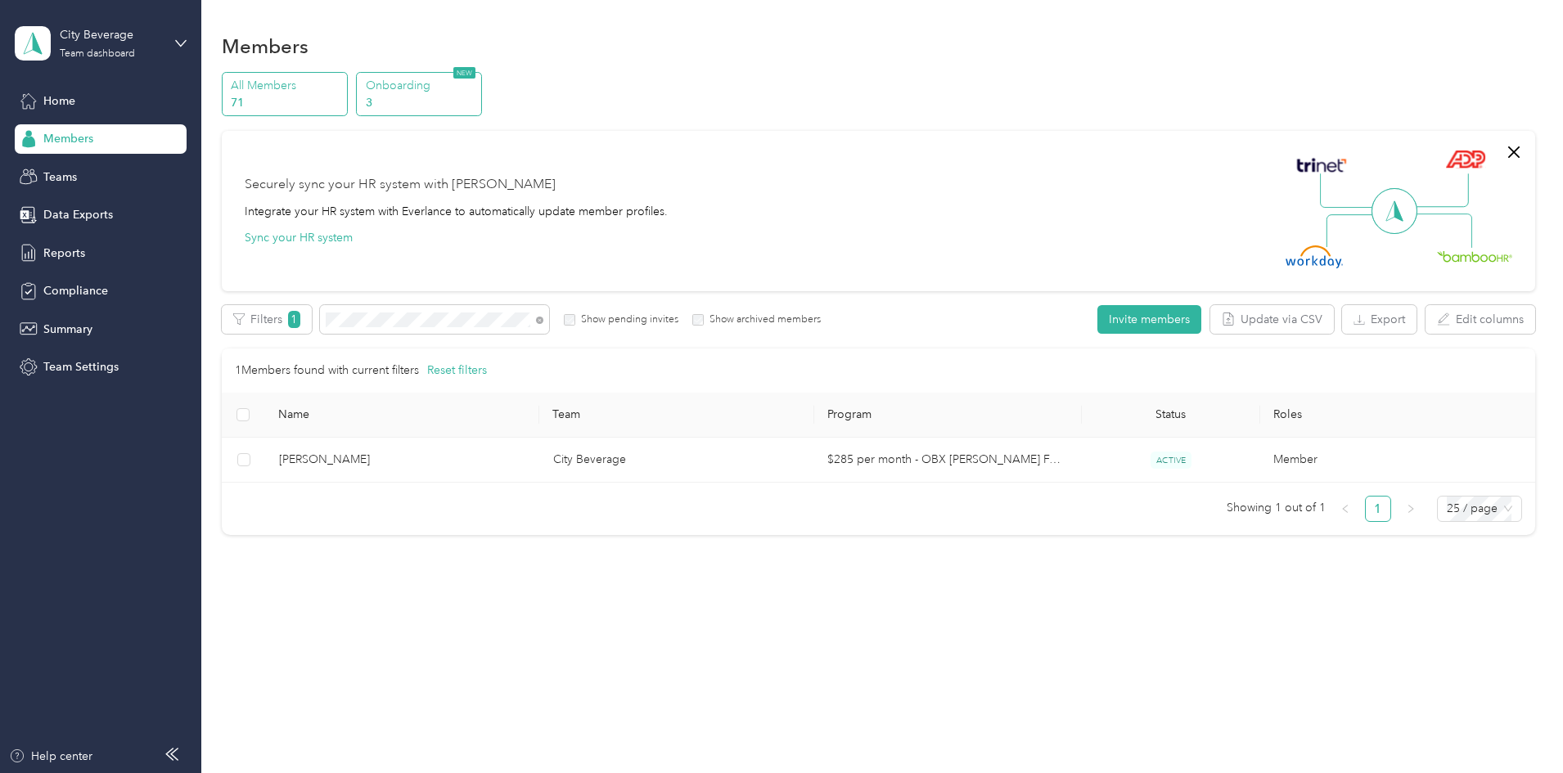
click at [477, 92] on p "Onboarding" at bounding box center [421, 85] width 111 height 17
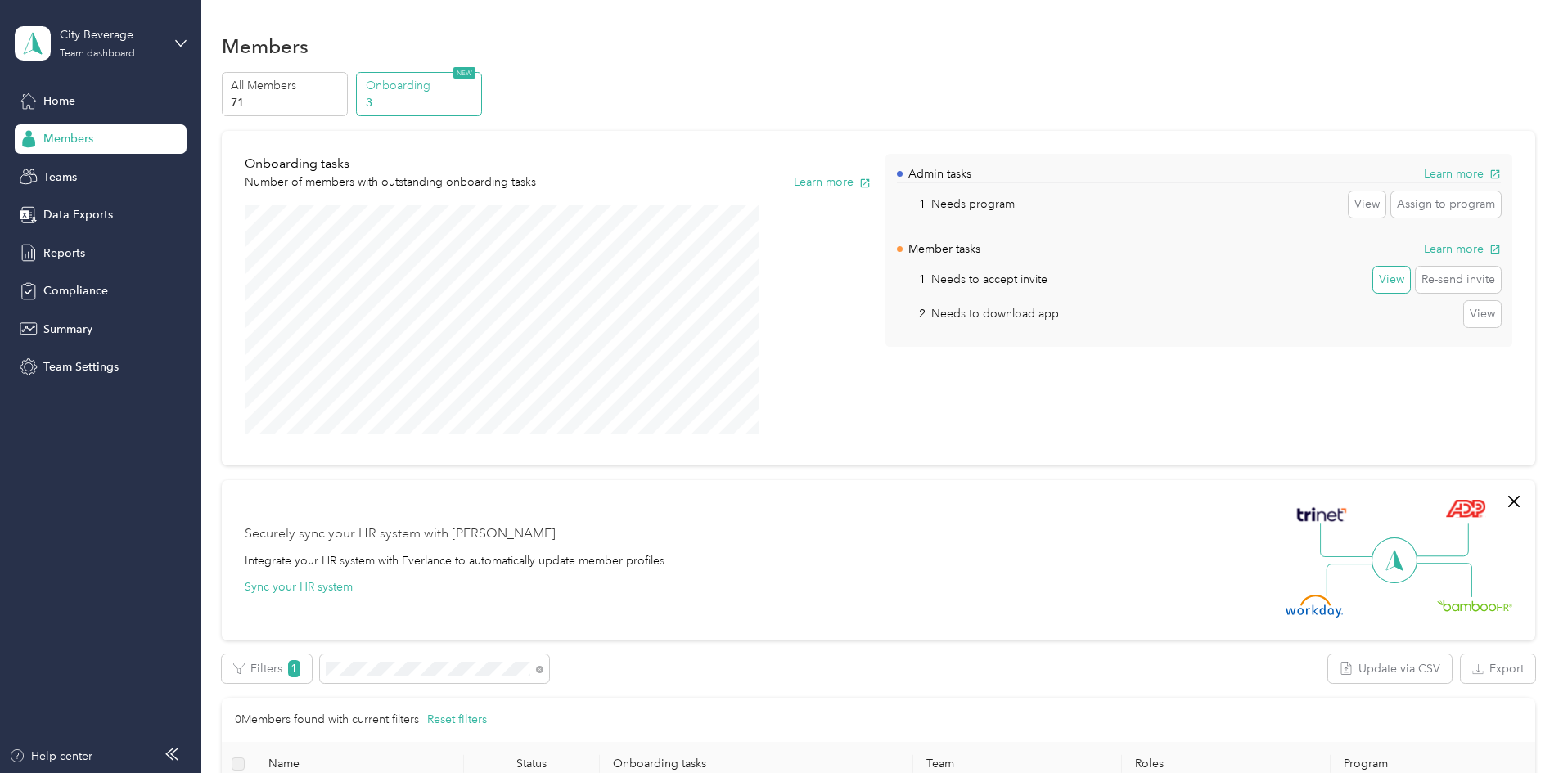
click at [1373, 278] on button "View" at bounding box center [1391, 280] width 37 height 26
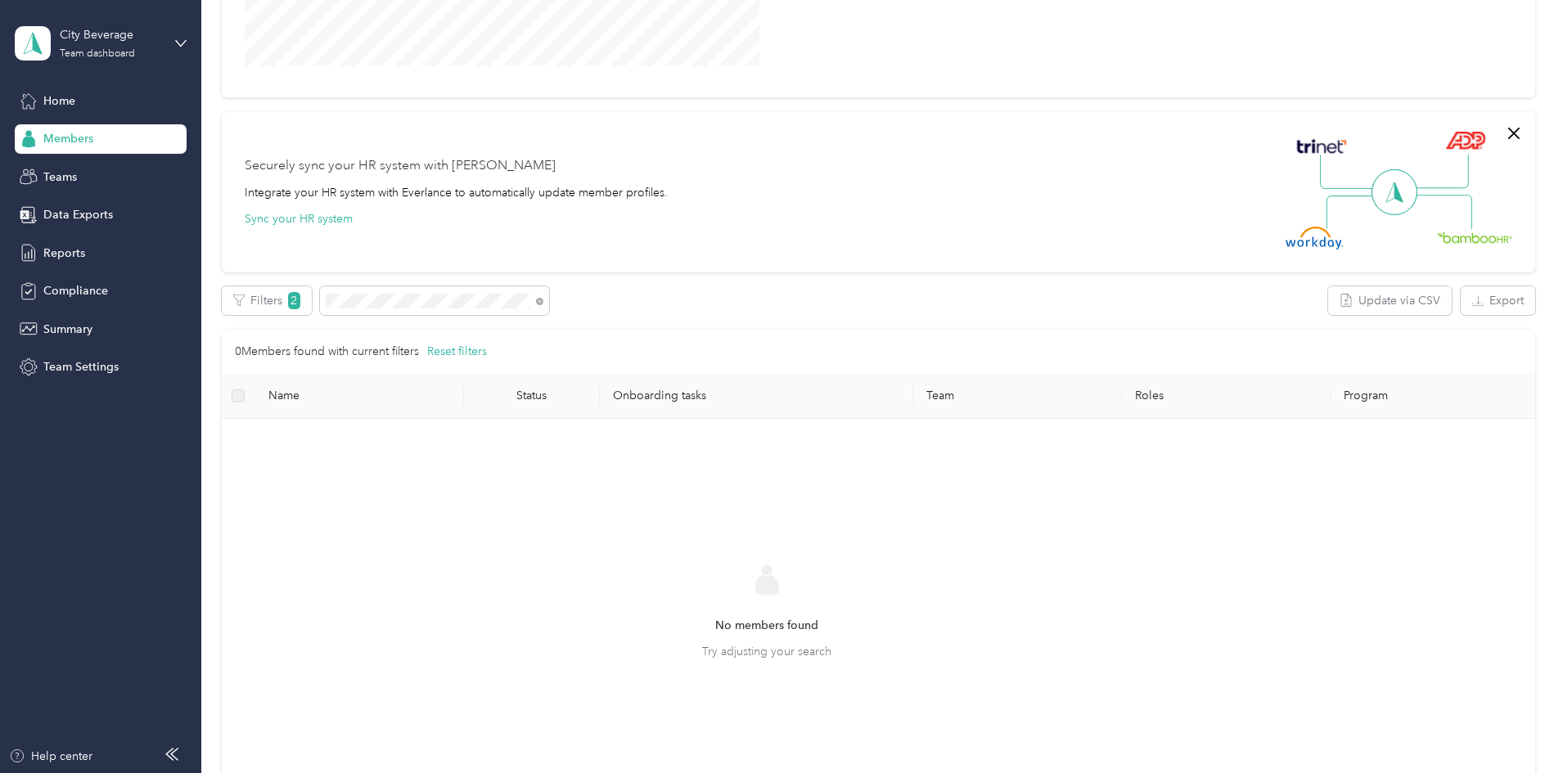
scroll to position [327, 0]
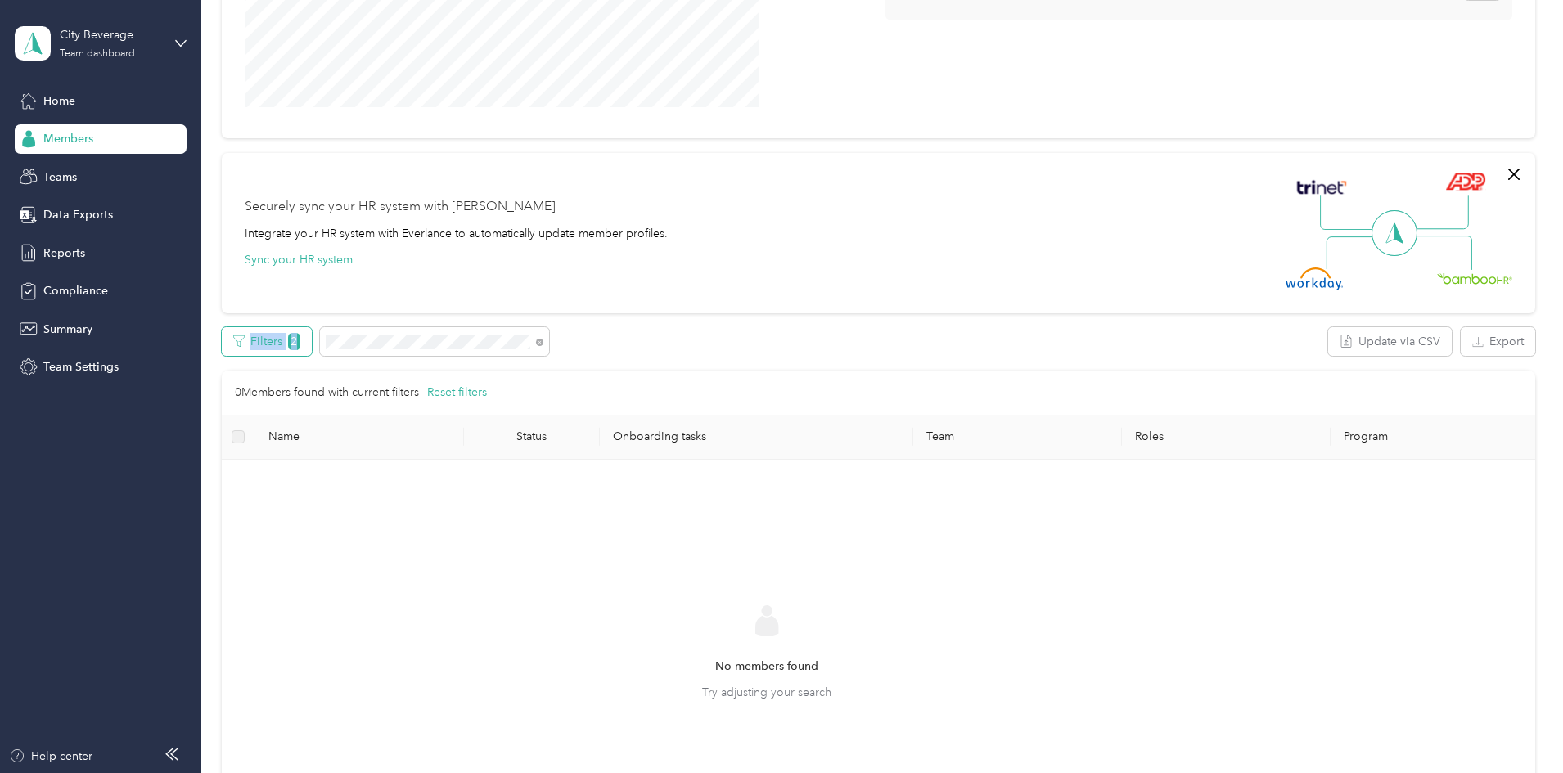
drag, startPoint x: 543, startPoint y: 350, endPoint x: 341, endPoint y: 345, distance: 202.2
click at [340, 345] on div "Filters 2" at bounding box center [386, 341] width 328 height 29
click at [746, 574] on div "No members found Try adjusting your search" at bounding box center [767, 668] width 1065 height 390
click at [70, 100] on span "Home" at bounding box center [59, 100] width 32 height 17
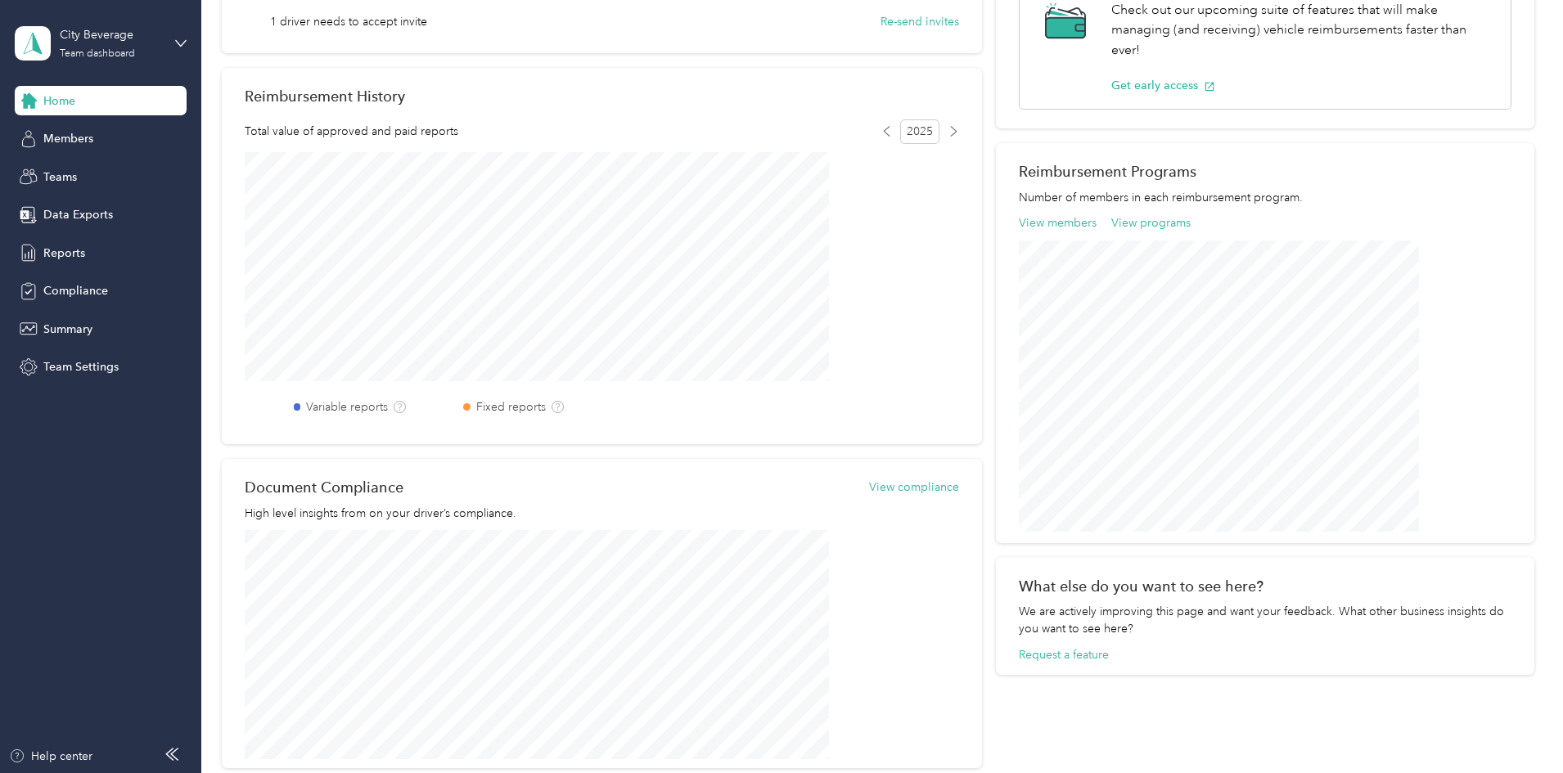
scroll to position [552, 0]
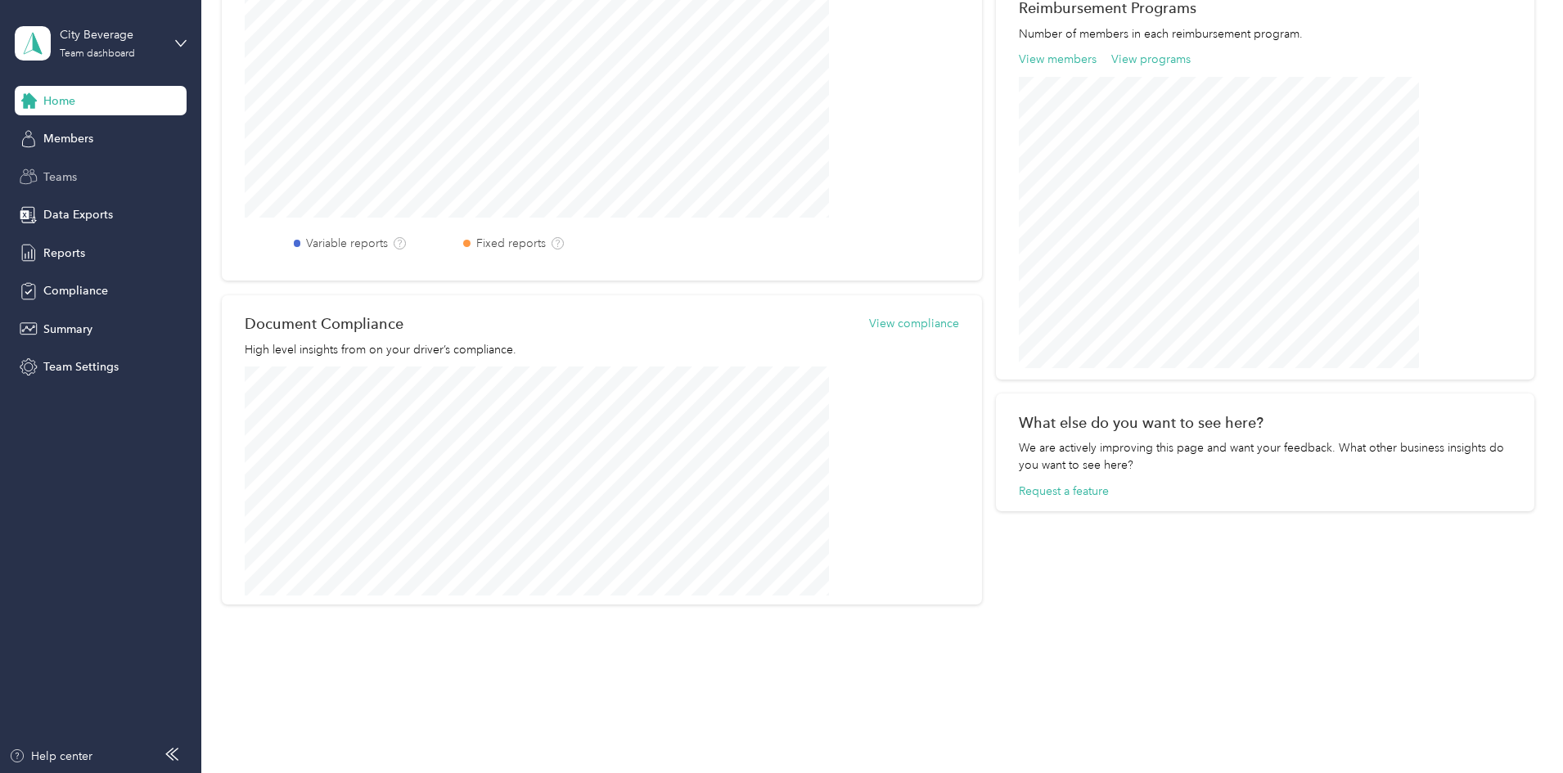
click at [88, 180] on div "Teams" at bounding box center [101, 176] width 172 height 29
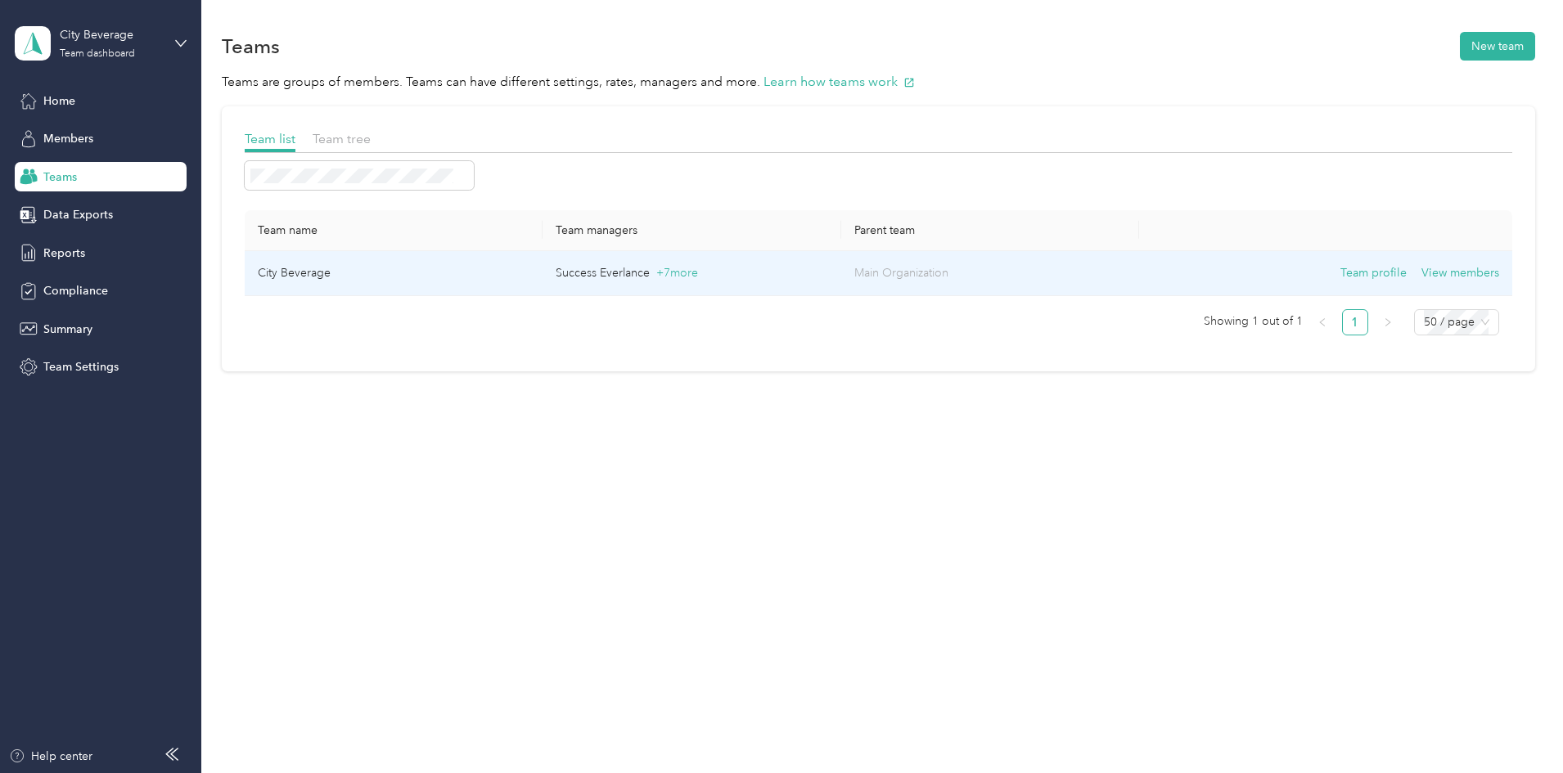
click at [522, 264] on td "City Beverage" at bounding box center [394, 273] width 298 height 45
